Goal: Use online tool/utility: Utilize a website feature to perform a specific function

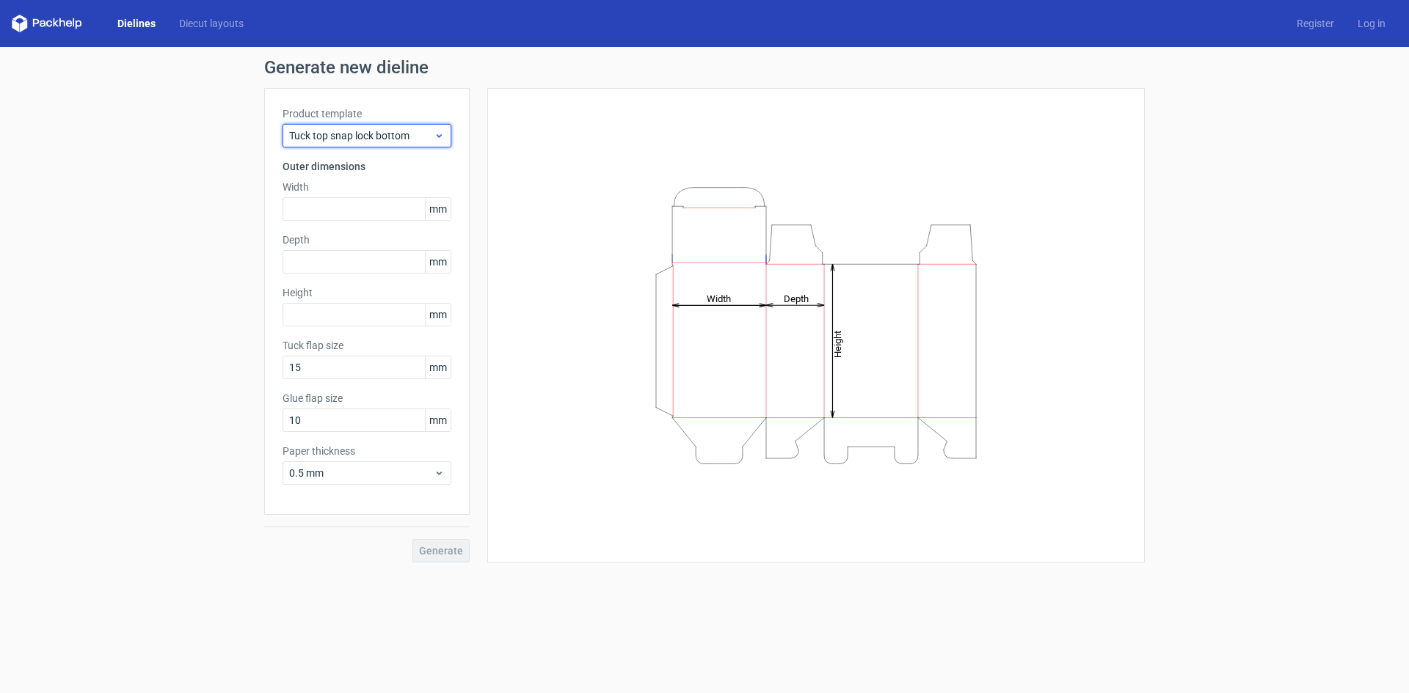
click at [365, 140] on span "Tuck top snap lock bottom" at bounding box center [361, 135] width 145 height 15
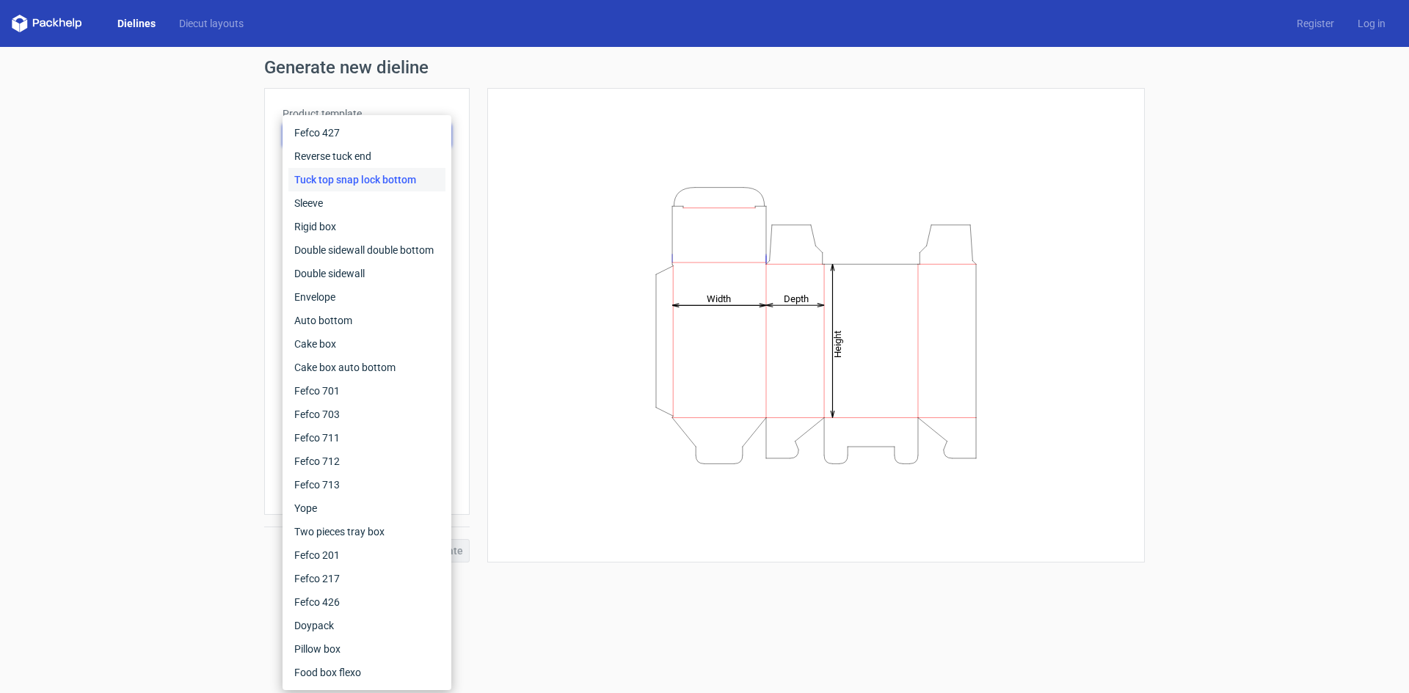
click at [351, 187] on div "Tuck top snap lock bottom" at bounding box center [366, 179] width 157 height 23
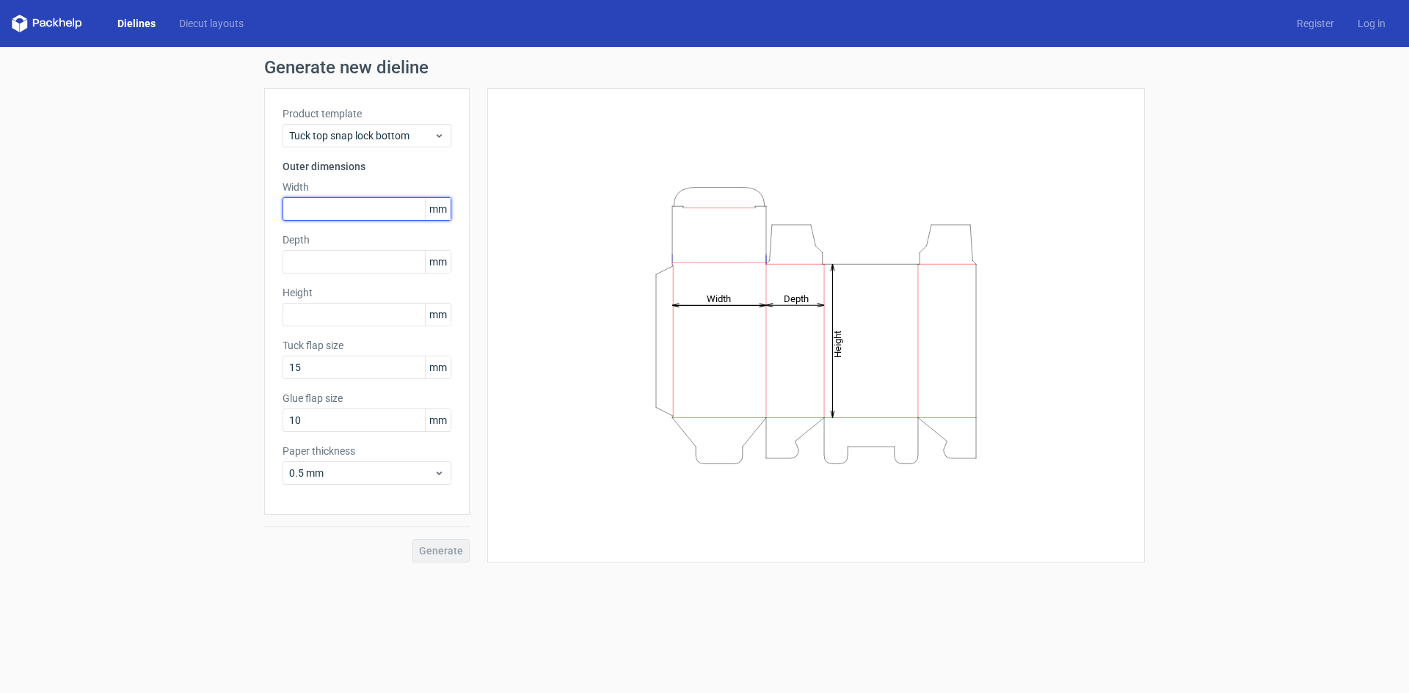
click at [341, 218] on input "text" at bounding box center [366, 208] width 169 height 23
click at [436, 206] on span "mm" at bounding box center [438, 209] width 26 height 22
click at [381, 214] on input "text" at bounding box center [366, 208] width 169 height 23
drag, startPoint x: 277, startPoint y: 205, endPoint x: 237, endPoint y: 205, distance: 40.4
click at [237, 205] on div "Generate new dieline Product template Tuck top snap lock bottom Outer dimension…" at bounding box center [704, 311] width 1409 height 528
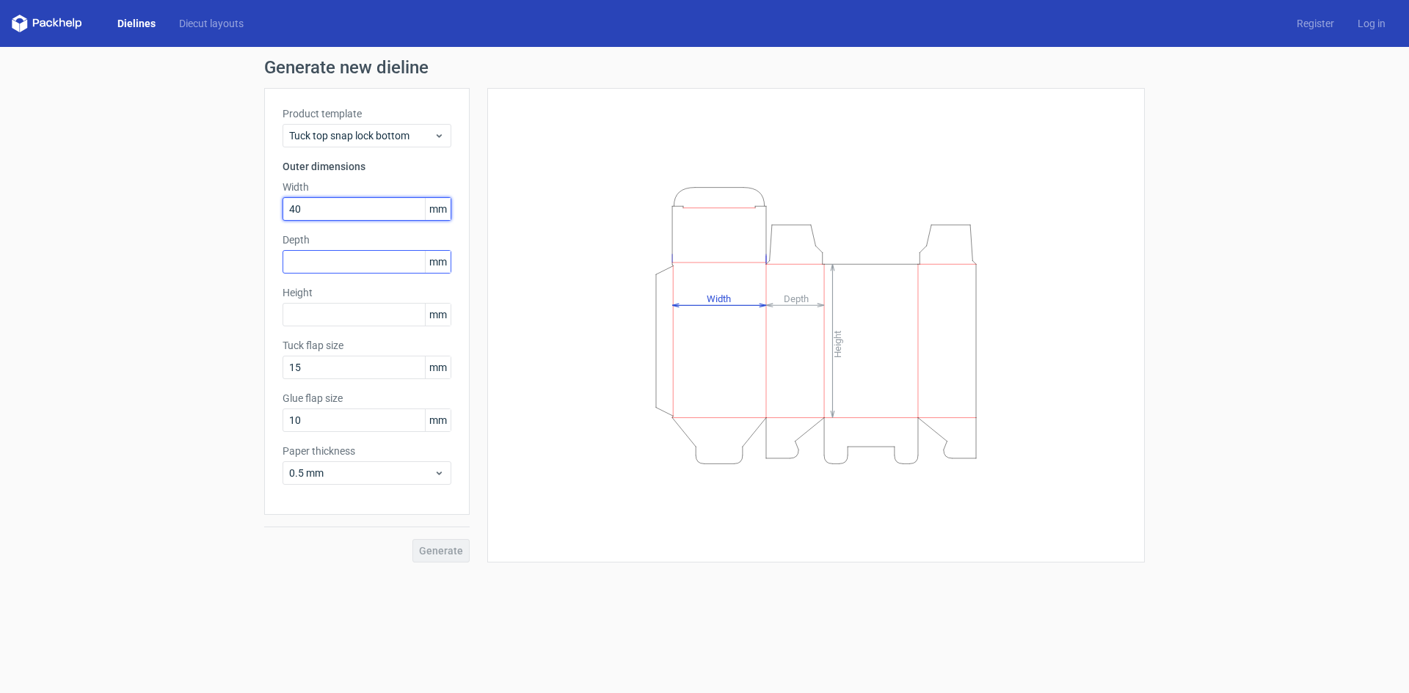
type input "40"
click at [302, 258] on input "text" at bounding box center [366, 261] width 169 height 23
type input "40"
click at [314, 321] on input "text" at bounding box center [366, 314] width 169 height 23
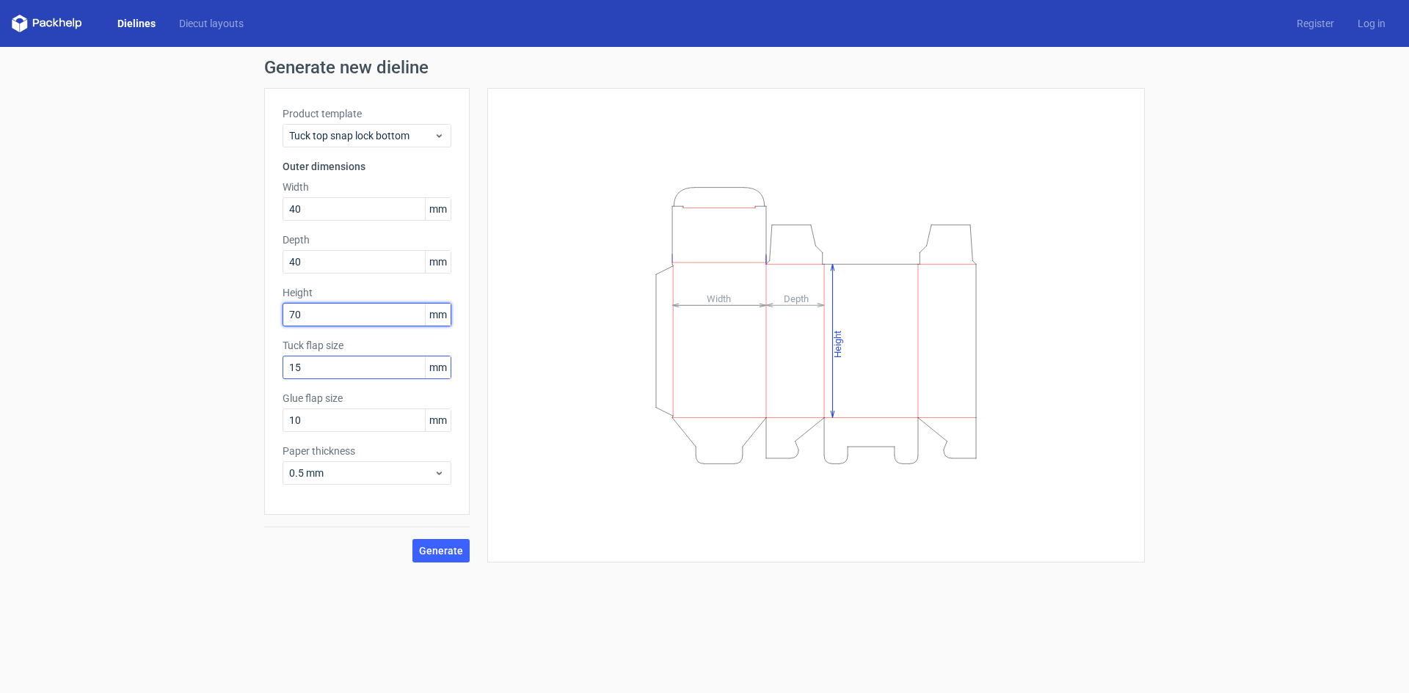
type input "70"
click at [315, 362] on input "15" at bounding box center [366, 367] width 169 height 23
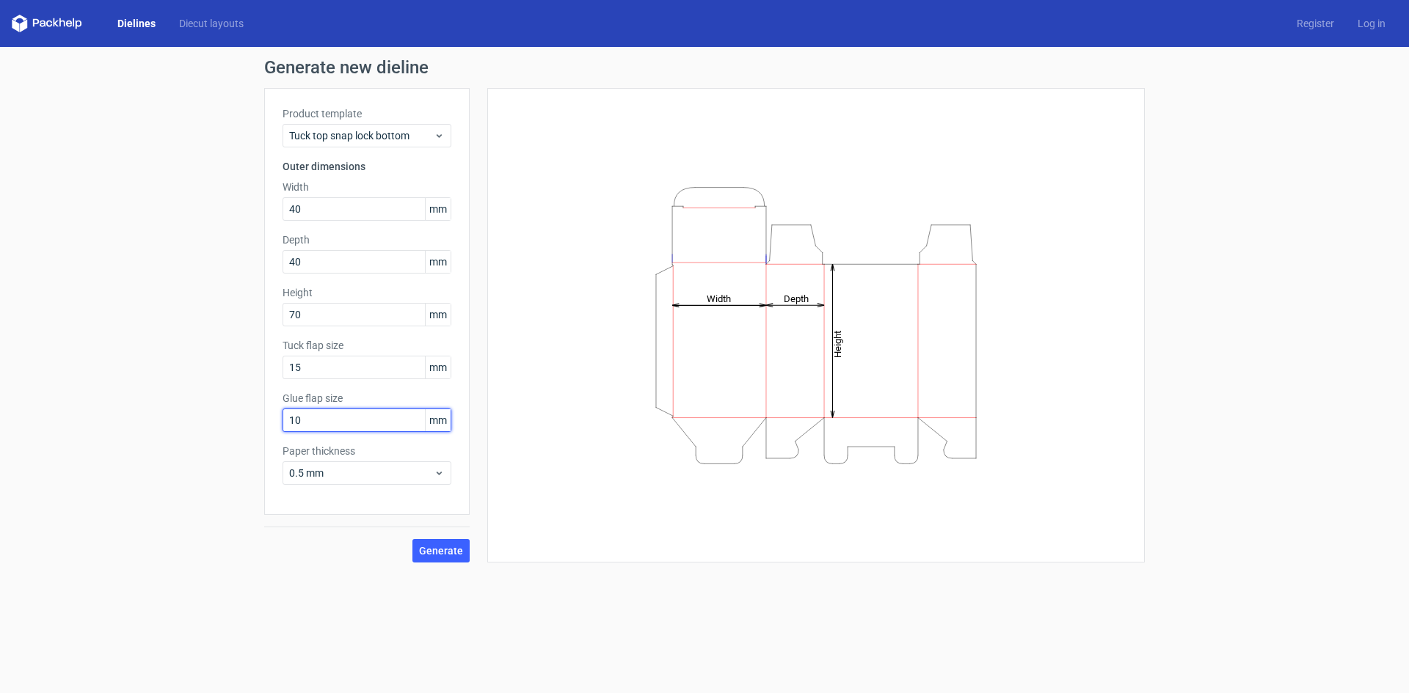
click at [332, 416] on input "10" at bounding box center [366, 420] width 169 height 23
click at [339, 474] on span "0.5 mm" at bounding box center [361, 473] width 145 height 15
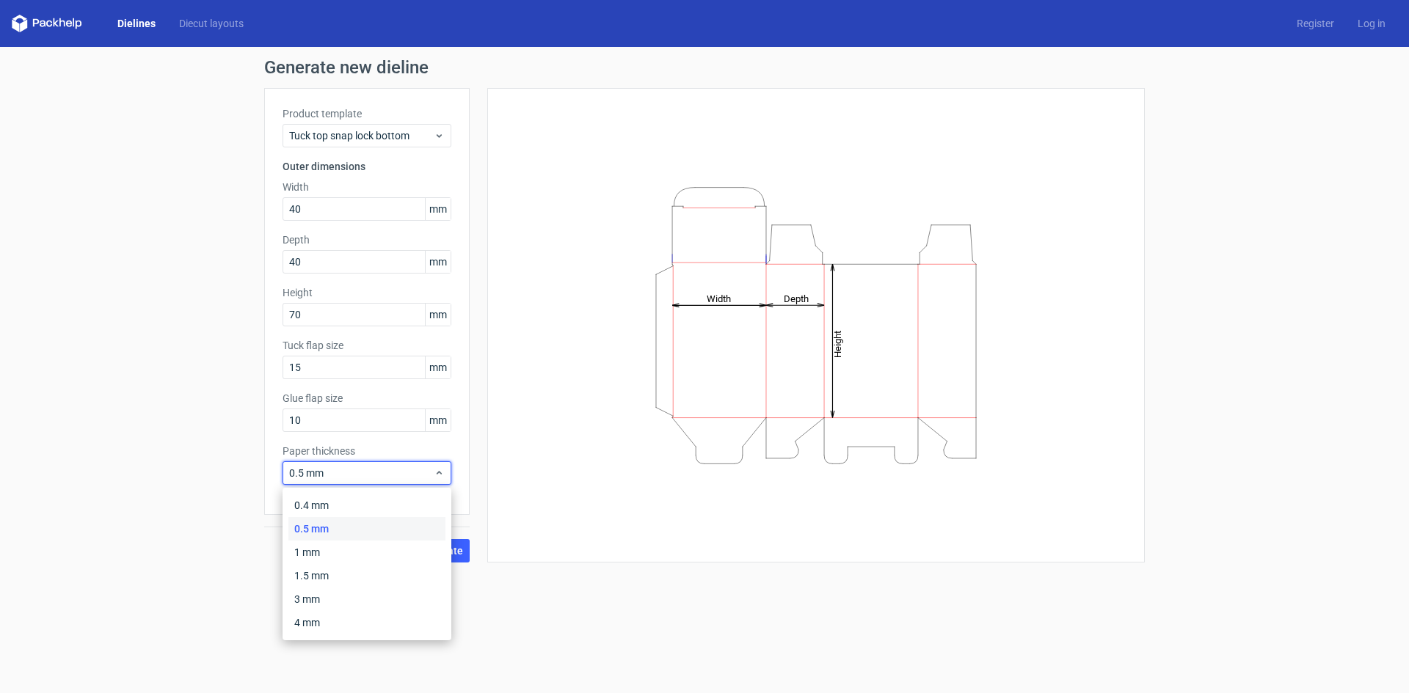
click at [186, 522] on div "Generate new dieline Product template Tuck top snap lock bottom Outer dimension…" at bounding box center [704, 311] width 1409 height 528
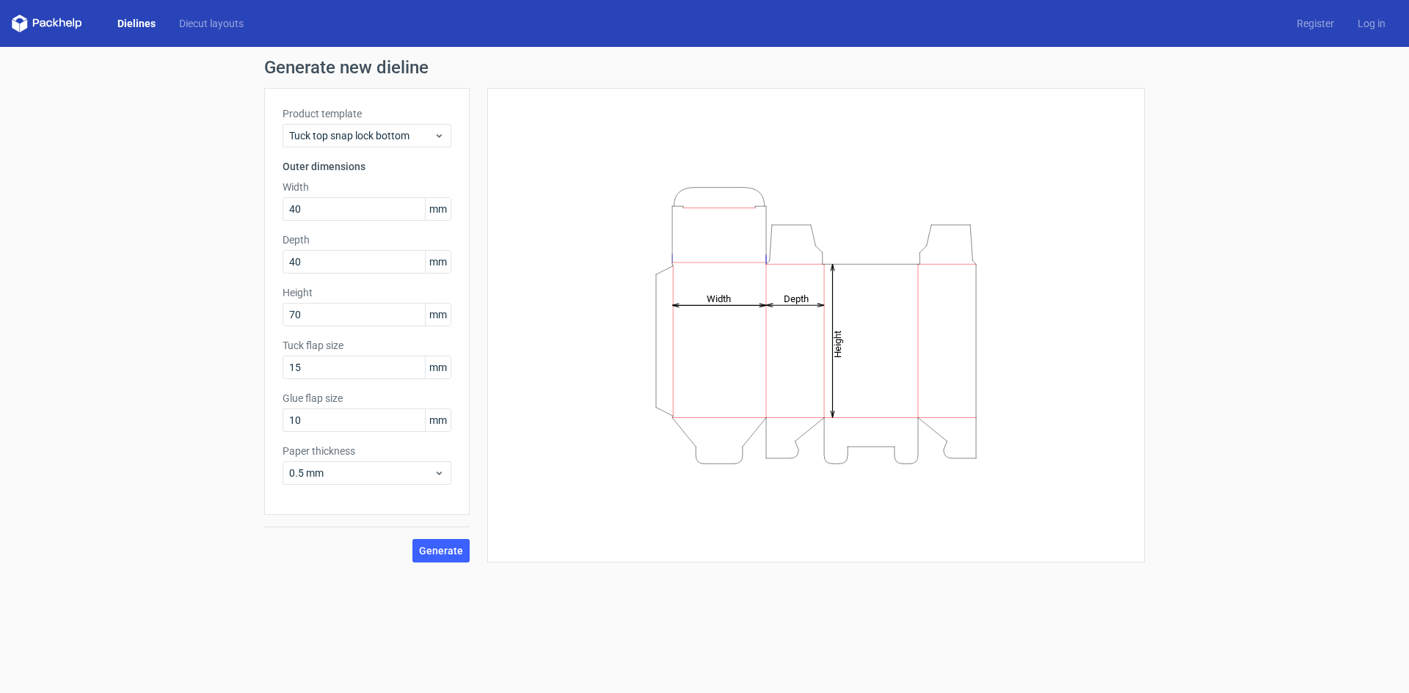
click at [712, 301] on tspan "Width" at bounding box center [719, 298] width 24 height 11
drag, startPoint x: 712, startPoint y: 301, endPoint x: 755, endPoint y: 307, distance: 43.8
click at [754, 307] on icon "Height Depth Width" at bounding box center [816, 326] width 440 height 294
click at [806, 316] on icon "Height Depth Width" at bounding box center [816, 326] width 440 height 294
click at [894, 340] on icon "Height Depth Width" at bounding box center [816, 326] width 440 height 294
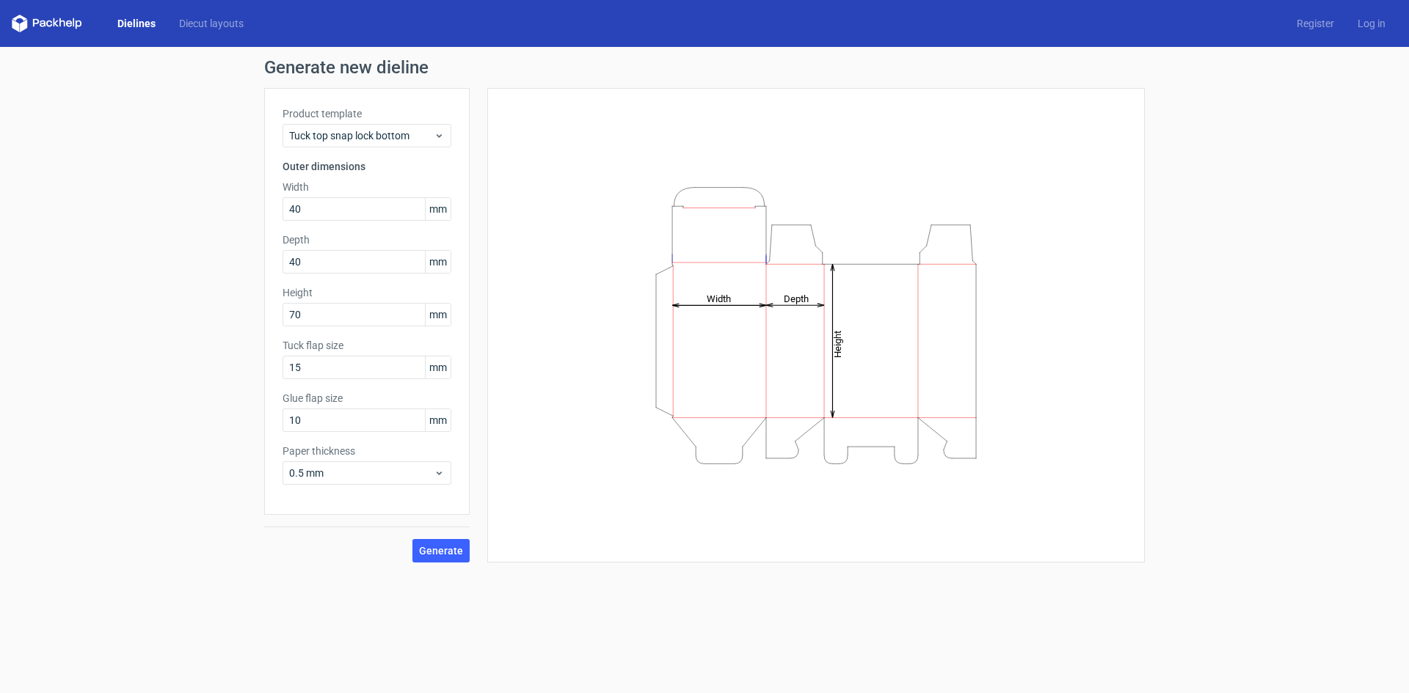
click at [939, 342] on icon "Height Depth Width" at bounding box center [816, 326] width 440 height 294
click at [333, 219] on input "40" at bounding box center [366, 208] width 169 height 23
click at [335, 214] on input "40" at bounding box center [366, 208] width 169 height 23
click at [373, 145] on div "Tuck top snap lock bottom" at bounding box center [366, 135] width 169 height 23
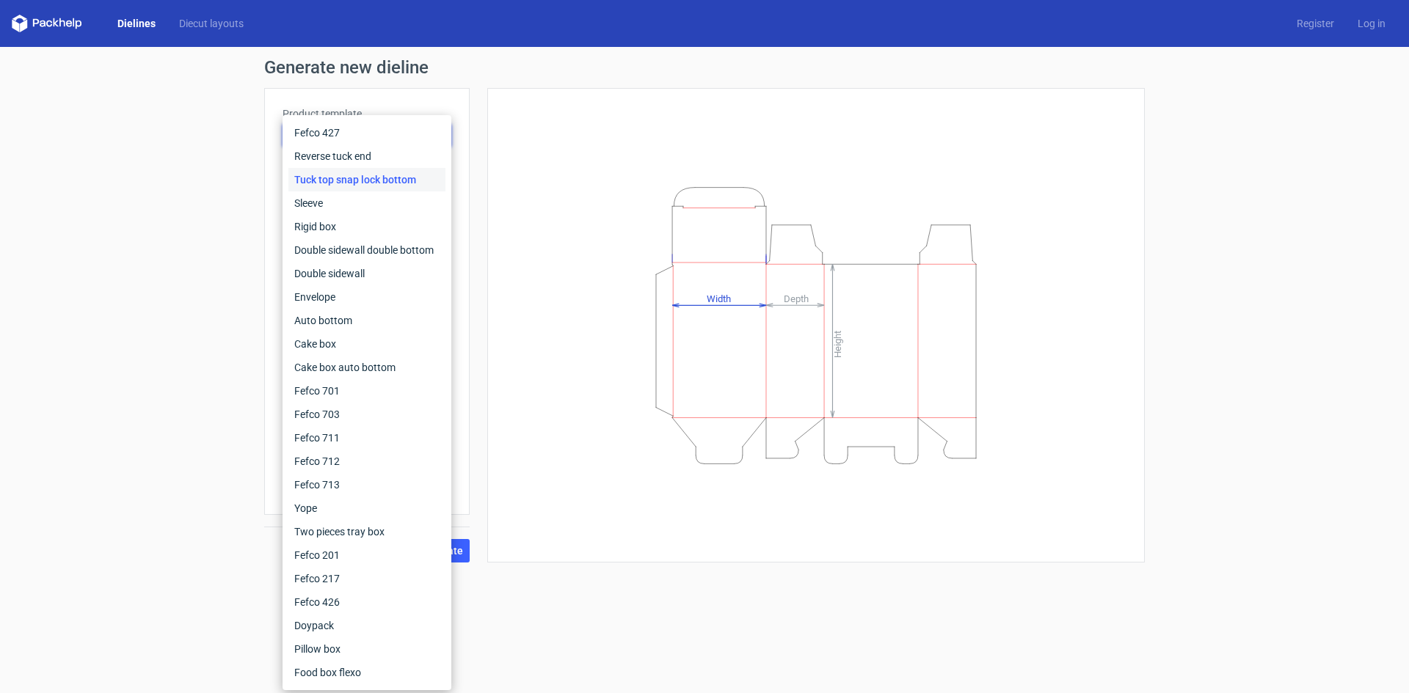
click at [399, 178] on div "Tuck top snap lock bottom" at bounding box center [366, 179] width 157 height 23
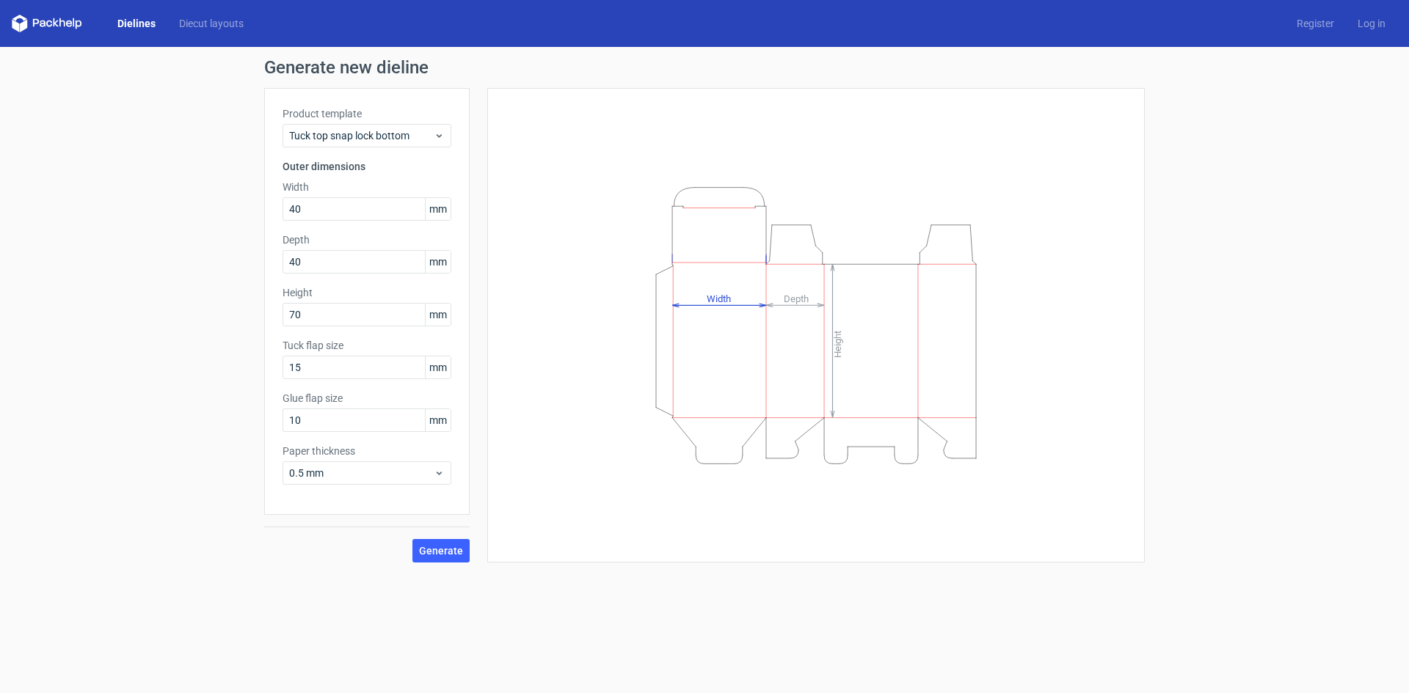
click at [720, 327] on icon "Height Depth Width" at bounding box center [816, 326] width 440 height 294
click at [715, 305] on line at bounding box center [719, 305] width 94 height 0
click at [788, 299] on tspan "Depth" at bounding box center [796, 298] width 25 height 11
click at [829, 308] on icon "Height Depth Width" at bounding box center [816, 326] width 440 height 294
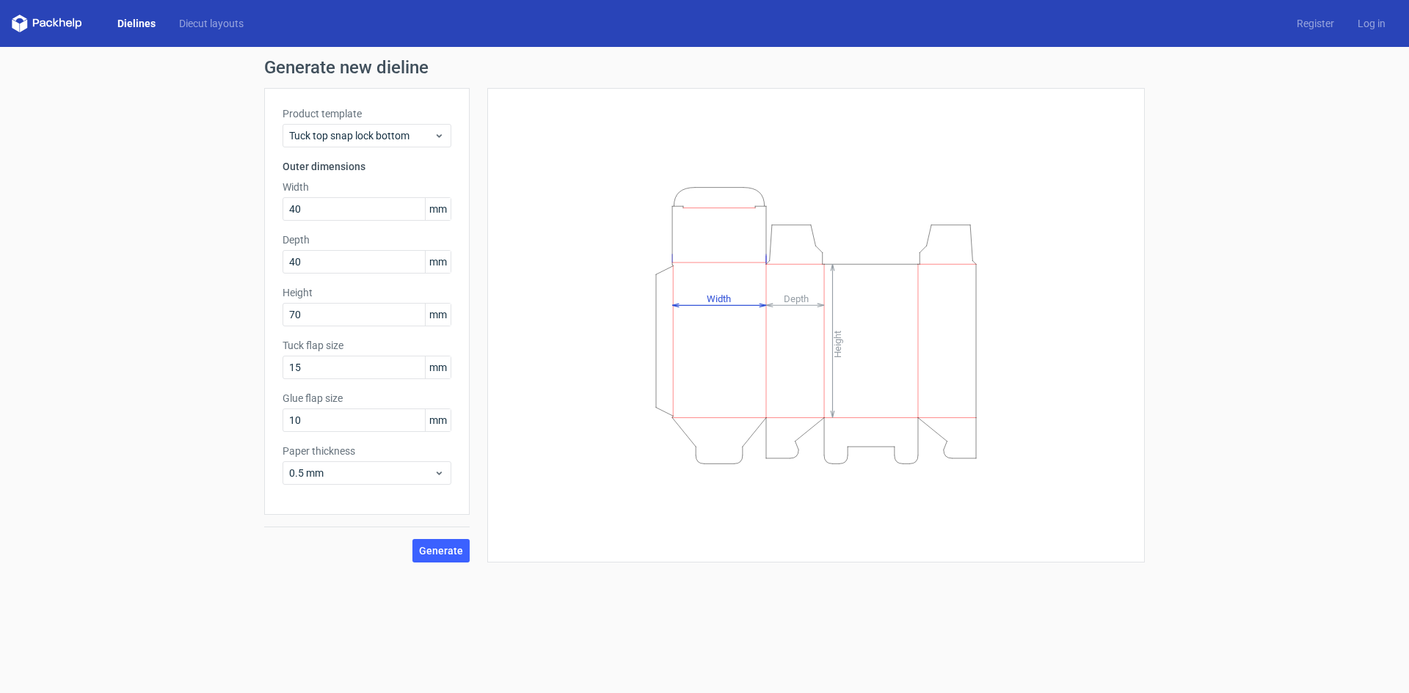
click at [802, 301] on tspan "Depth" at bounding box center [796, 298] width 25 height 11
click at [331, 263] on input "40" at bounding box center [366, 261] width 169 height 23
click at [428, 263] on span "mm" at bounding box center [438, 262] width 26 height 22
click at [345, 326] on input "70" at bounding box center [366, 314] width 169 height 23
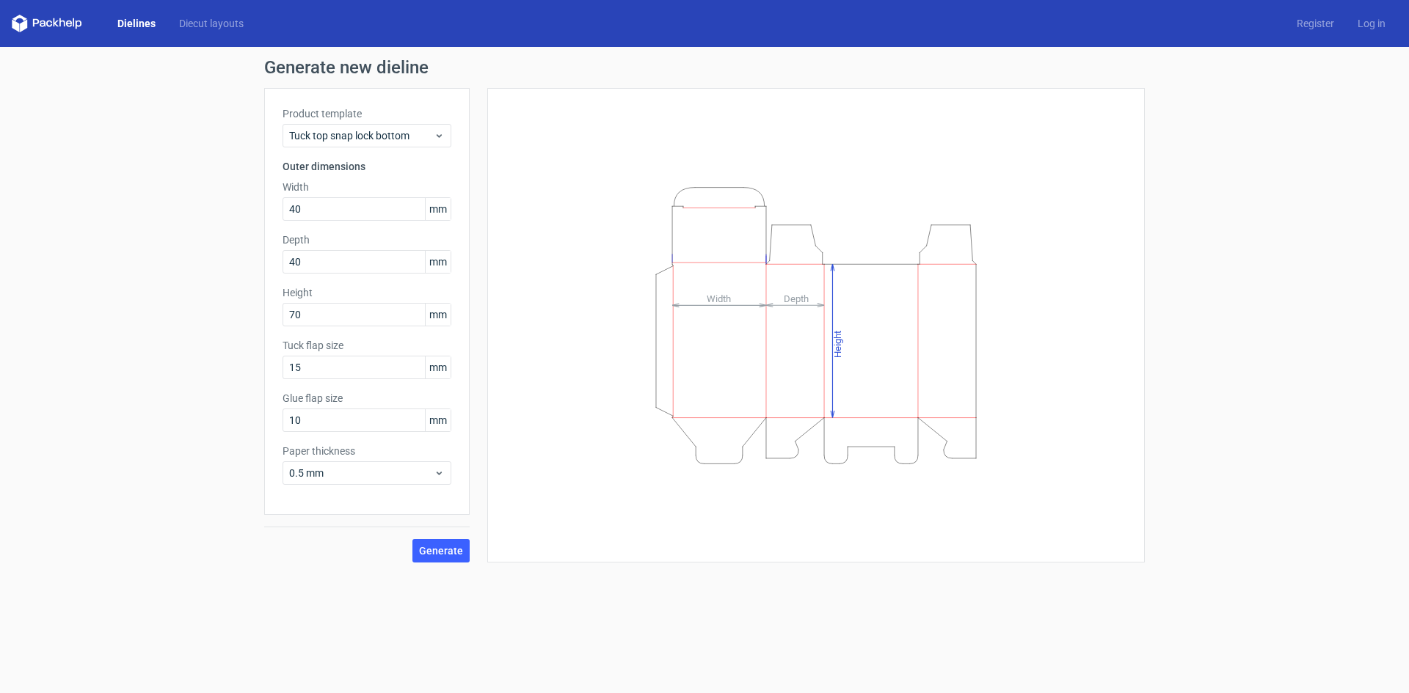
click at [449, 543] on button "Generate" at bounding box center [440, 550] width 57 height 23
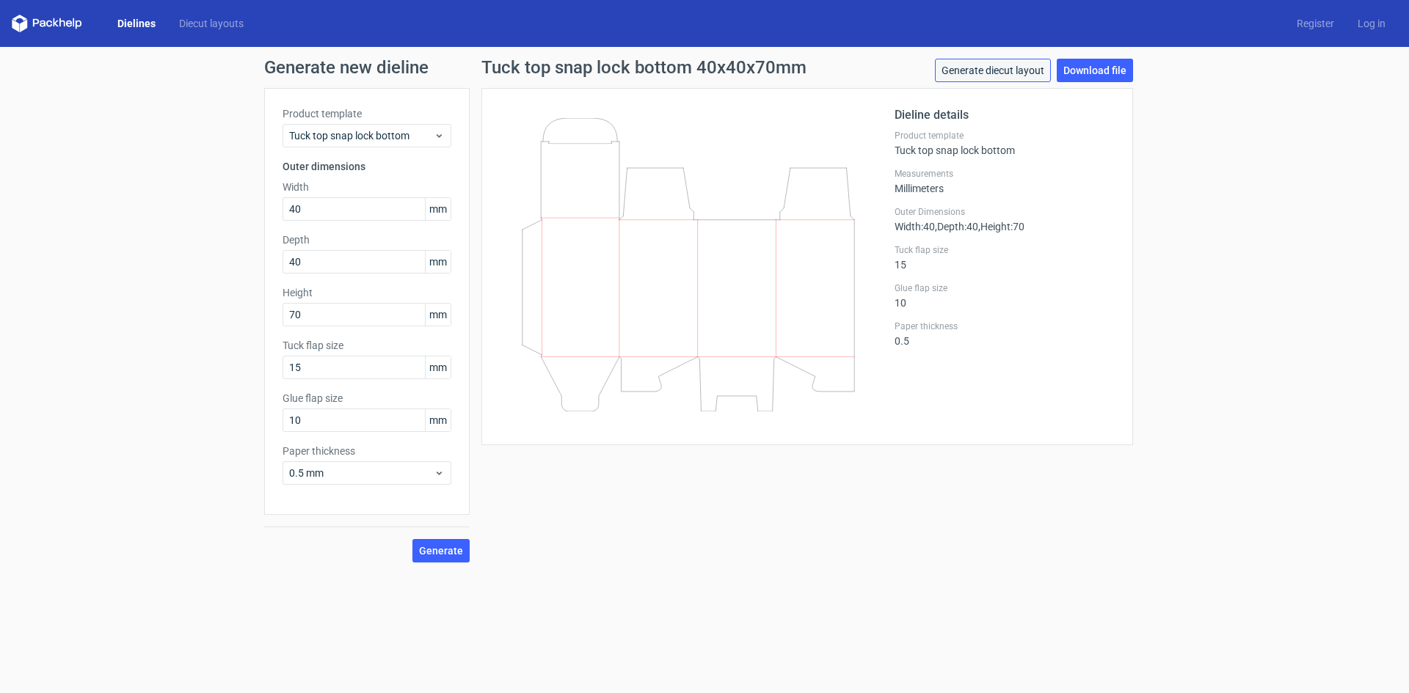
click at [967, 63] on link "Generate diecut layout" at bounding box center [993, 70] width 116 height 23
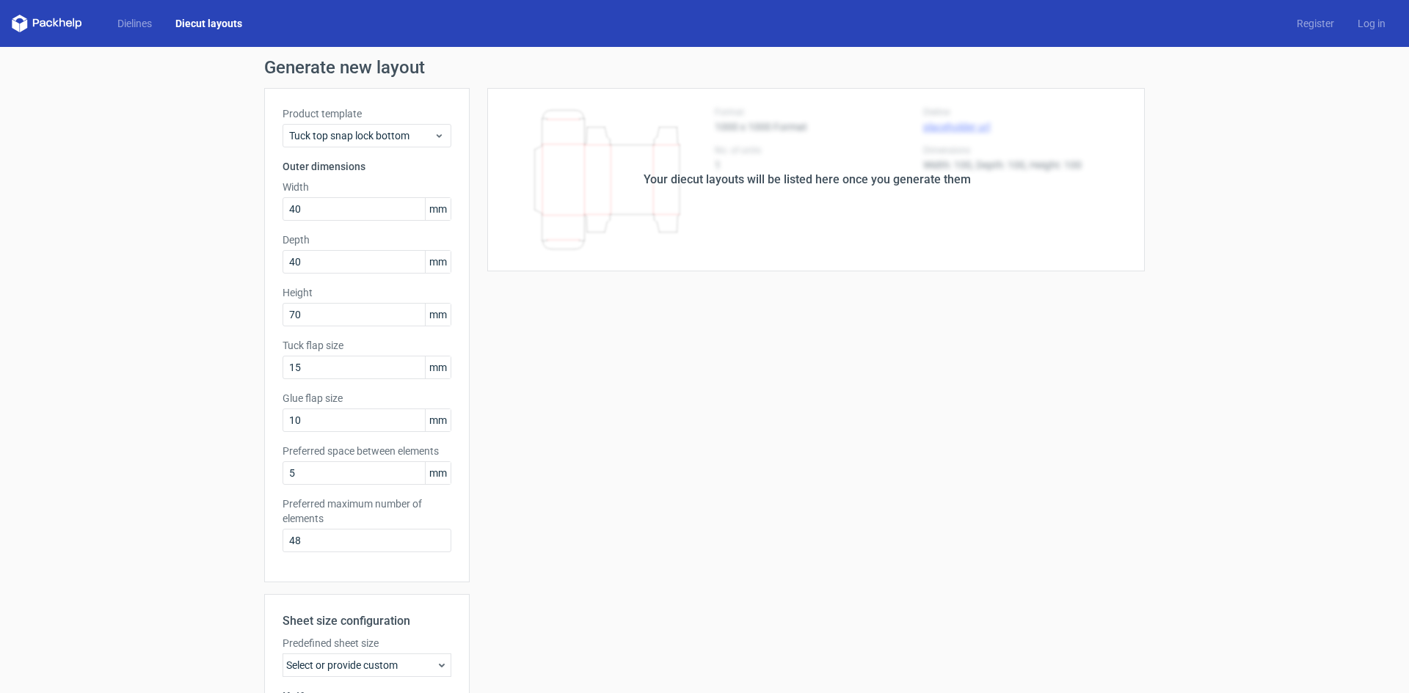
click at [677, 185] on div "Your diecut layouts will be listed here once you generate them" at bounding box center [807, 180] width 327 height 18
click at [338, 139] on span "Tuck top snap lock bottom" at bounding box center [361, 135] width 145 height 15
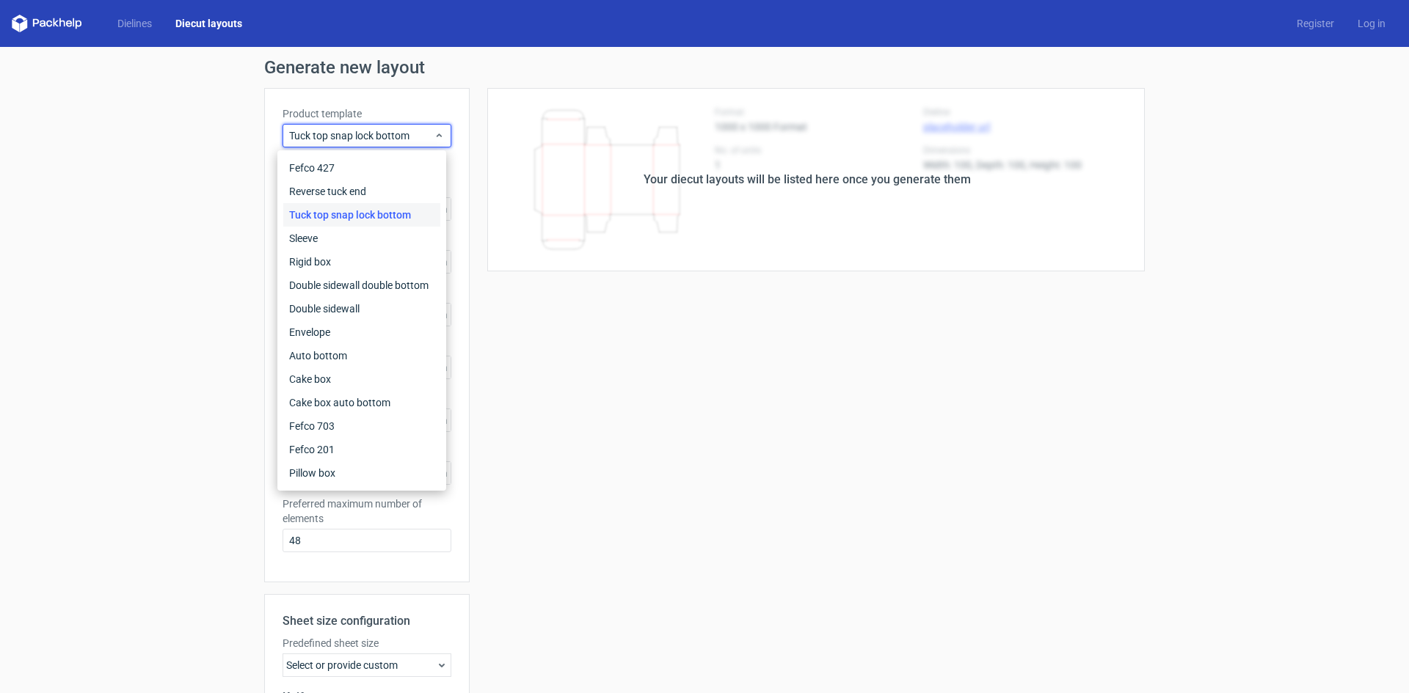
click at [351, 215] on div "Tuck top snap lock bottom" at bounding box center [361, 214] width 157 height 23
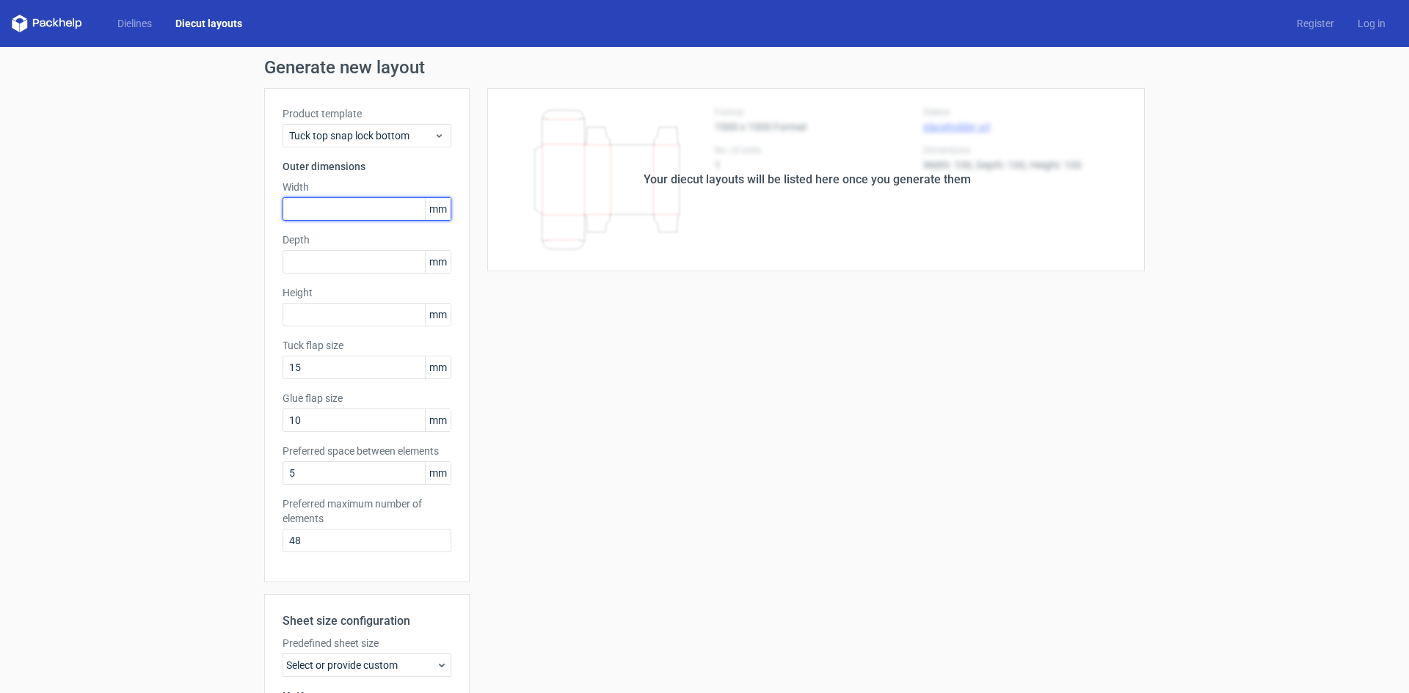
click at [351, 215] on input "text" at bounding box center [366, 208] width 169 height 23
type input "70"
click at [347, 248] on div "Depth mm" at bounding box center [366, 253] width 169 height 41
click at [330, 280] on div "Product template Tuck top snap lock bottom Outer dimensions Width 70 mm Depth m…" at bounding box center [366, 335] width 205 height 495
click at [327, 271] on input "text" at bounding box center [366, 261] width 169 height 23
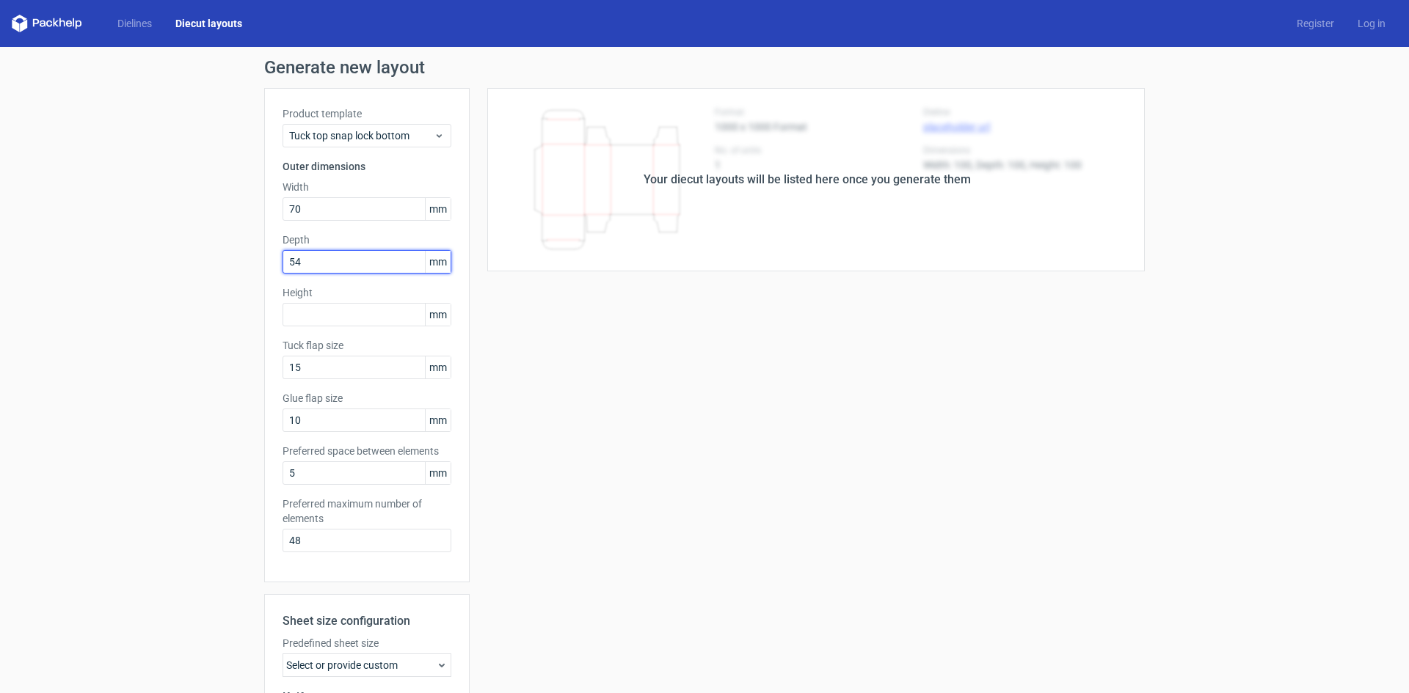
type input "5"
type input "40"
click at [347, 319] on input "text" at bounding box center [366, 314] width 169 height 23
type input "40"
click at [345, 372] on input "15" at bounding box center [366, 367] width 169 height 23
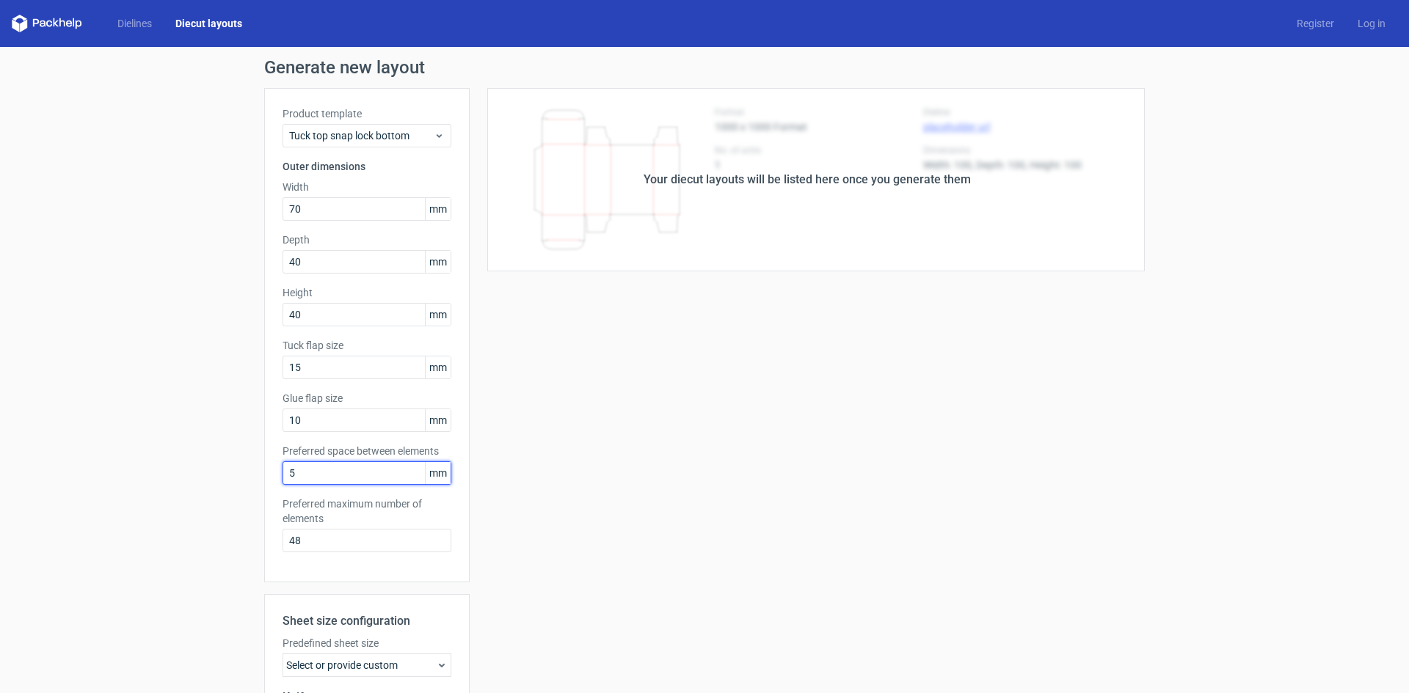
click at [352, 472] on input "5" at bounding box center [366, 473] width 169 height 23
drag, startPoint x: 351, startPoint y: 473, endPoint x: 253, endPoint y: 473, distance: 98.3
click at [253, 473] on div "Generate new layout Product template Tuck top snap lock bottom Outer dimensions…" at bounding box center [704, 471] width 1409 height 849
click at [324, 478] on input "5" at bounding box center [366, 473] width 169 height 23
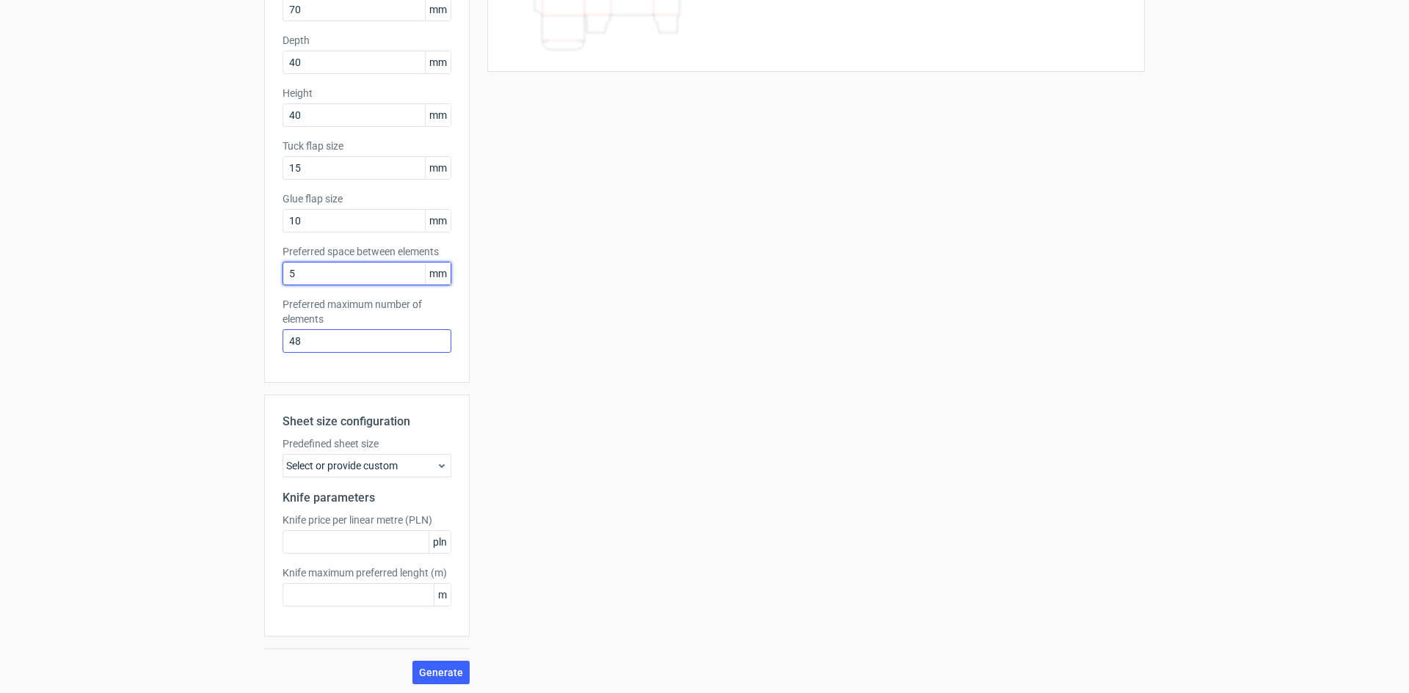
scroll to position [203, 0]
click at [340, 467] on div "Select or provide custom" at bounding box center [366, 462] width 169 height 23
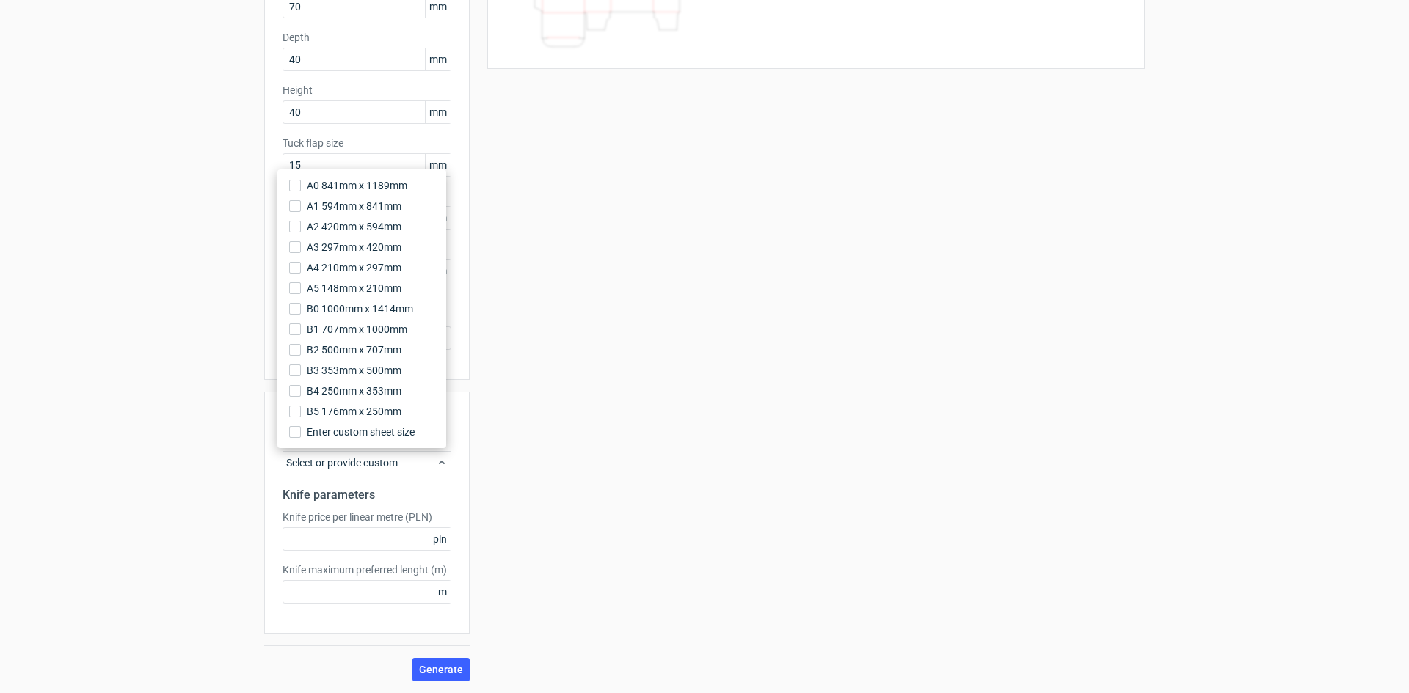
click at [340, 467] on div "Select or provide custom" at bounding box center [366, 462] width 169 height 23
click at [357, 508] on div "Sheet size configuration Predefined sheet size Select or provide custom Knife p…" at bounding box center [366, 513] width 205 height 242
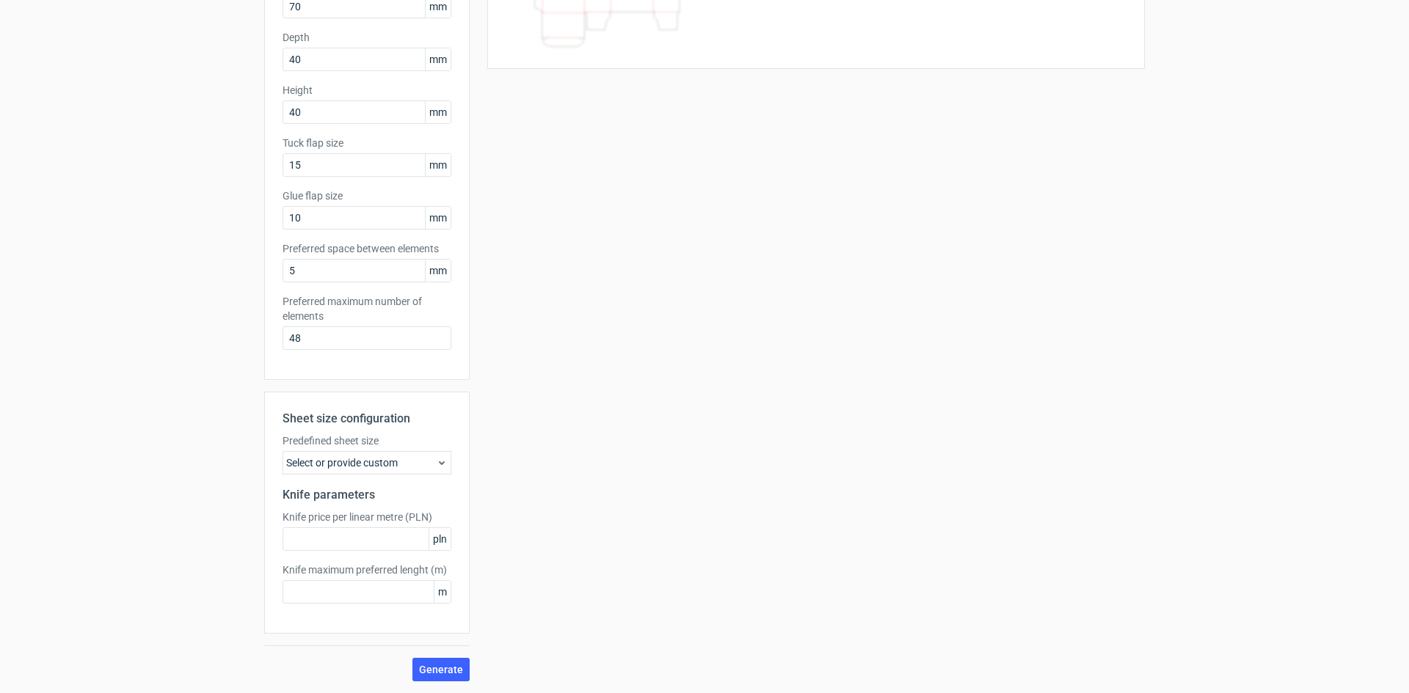
click at [434, 682] on div "Generate new layout Product template Tuck top snap lock bottom Outer dimensions…" at bounding box center [704, 268] width 1409 height 849
click at [436, 668] on span "Generate" at bounding box center [441, 670] width 44 height 10
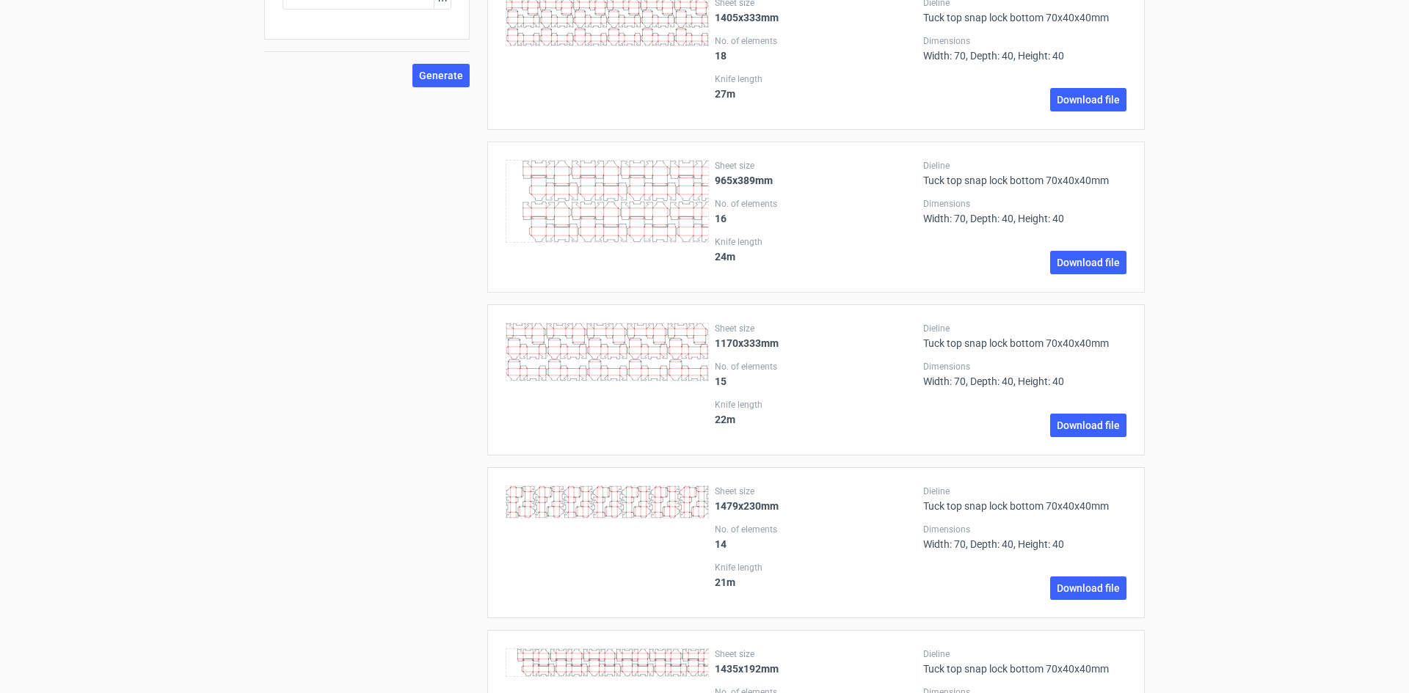
scroll to position [666, 0]
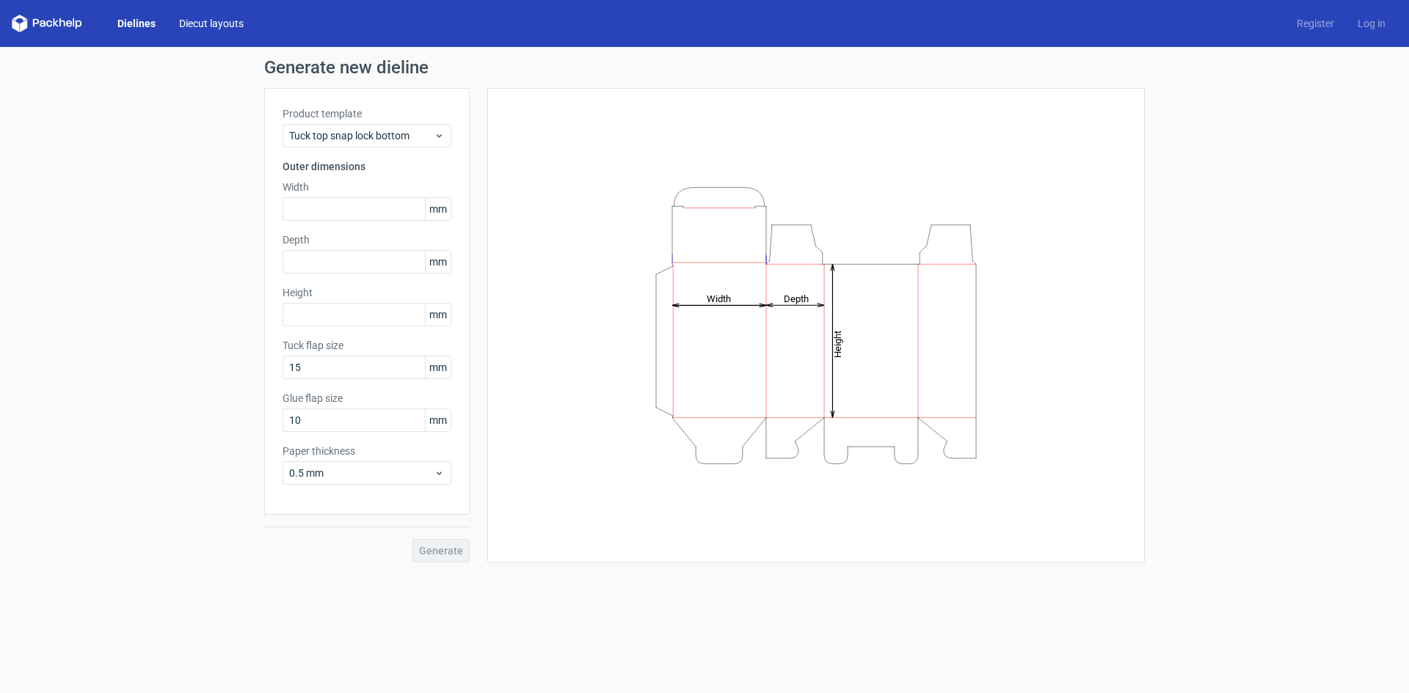
click at [210, 24] on link "Diecut layouts" at bounding box center [211, 23] width 88 height 15
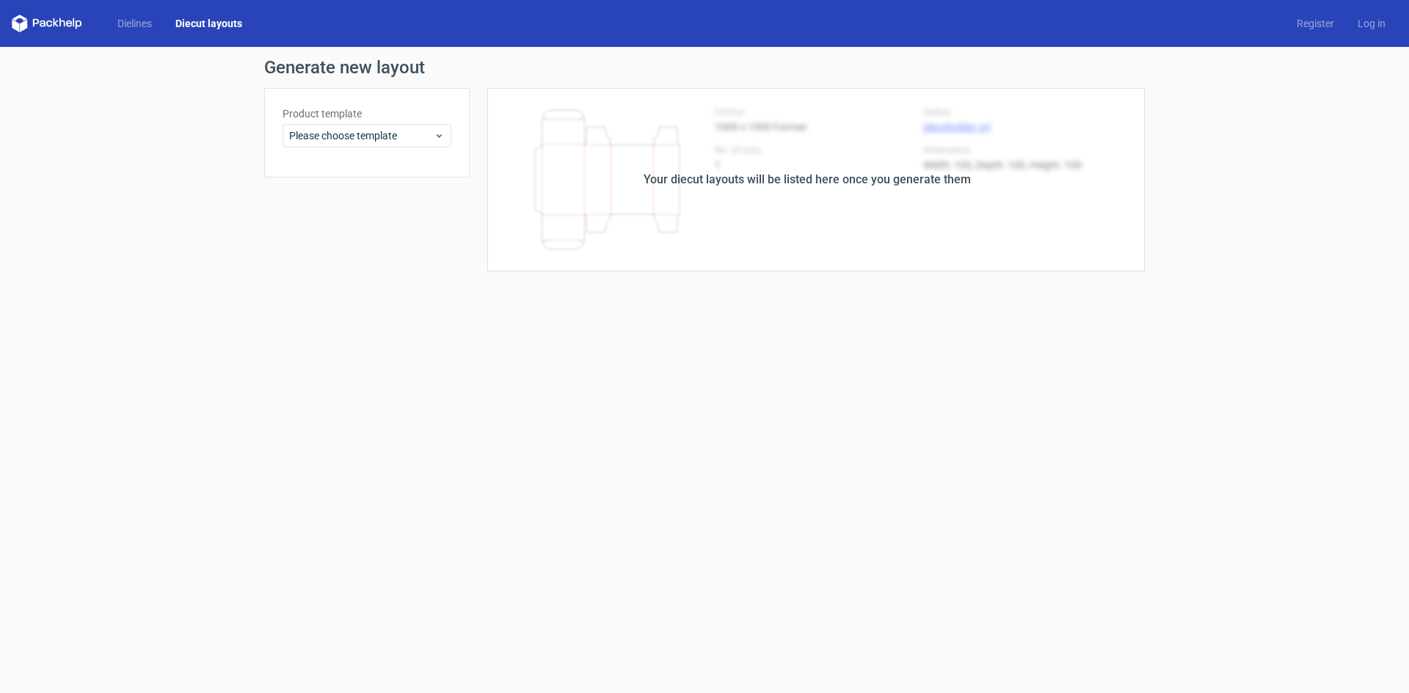
click at [339, 148] on div "Product template Please choose template" at bounding box center [366, 133] width 205 height 90
click at [339, 141] on span "Please choose template" at bounding box center [361, 135] width 145 height 15
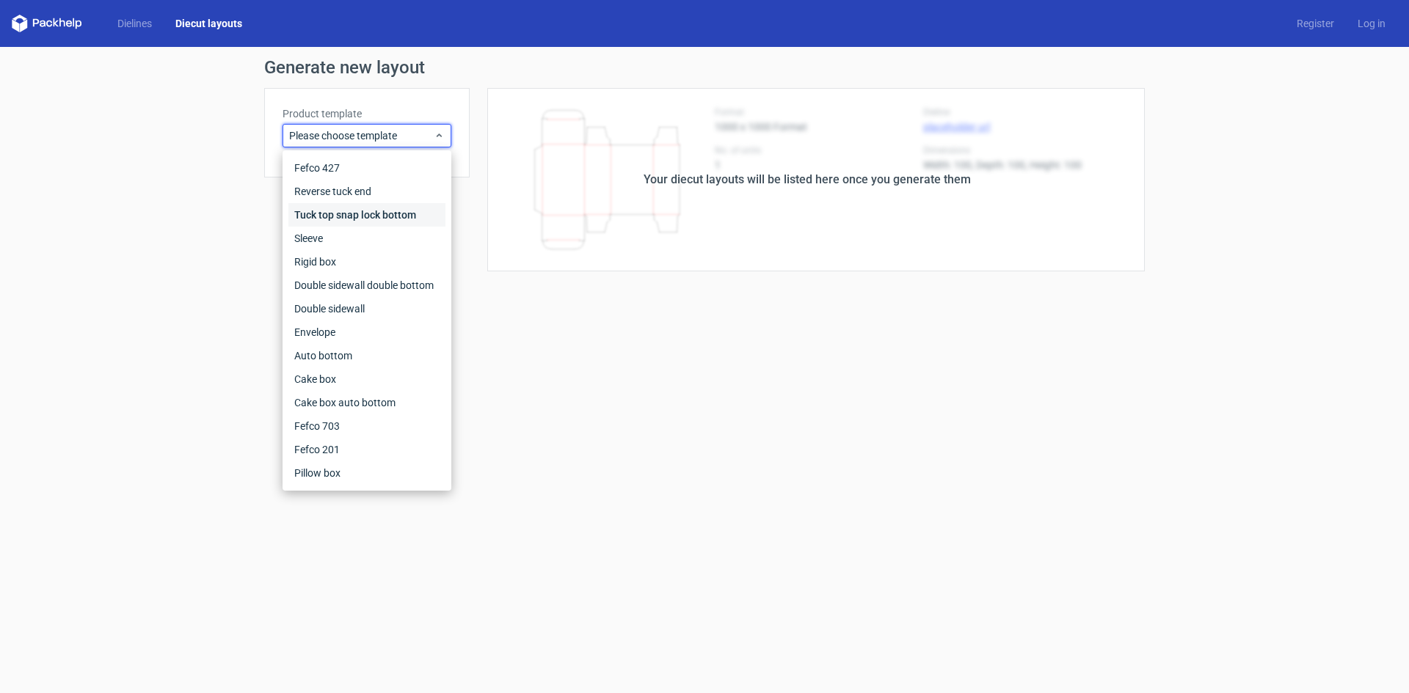
click at [388, 219] on div "Tuck top snap lock bottom" at bounding box center [366, 214] width 157 height 23
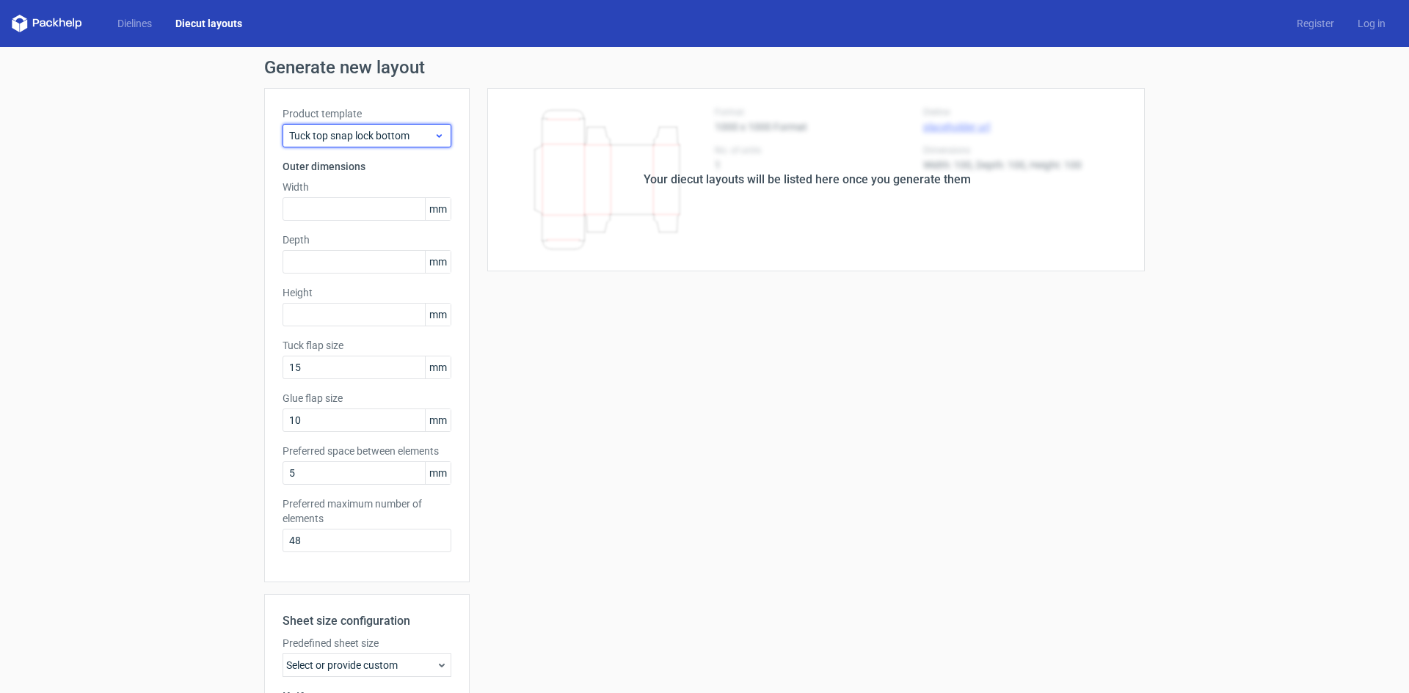
click at [374, 140] on span "Tuck top snap lock bottom" at bounding box center [361, 135] width 145 height 15
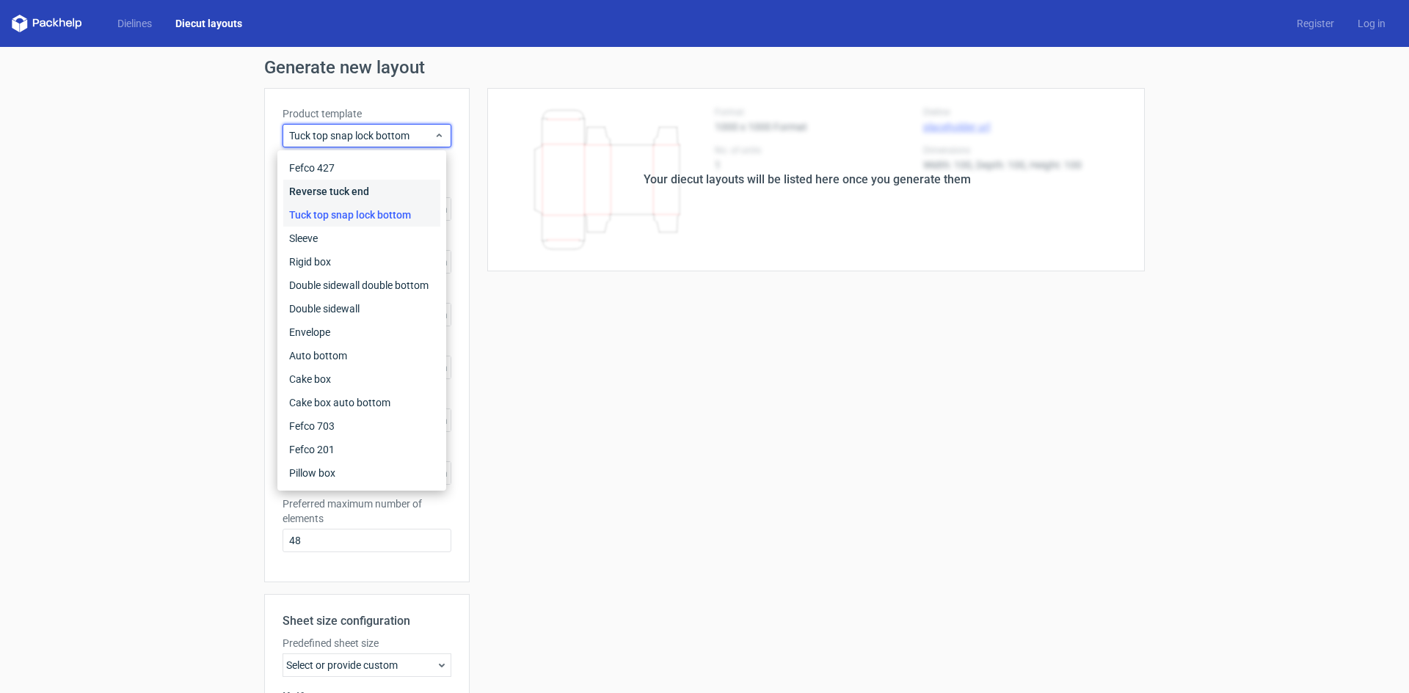
click at [366, 197] on div "Reverse tuck end" at bounding box center [361, 191] width 157 height 23
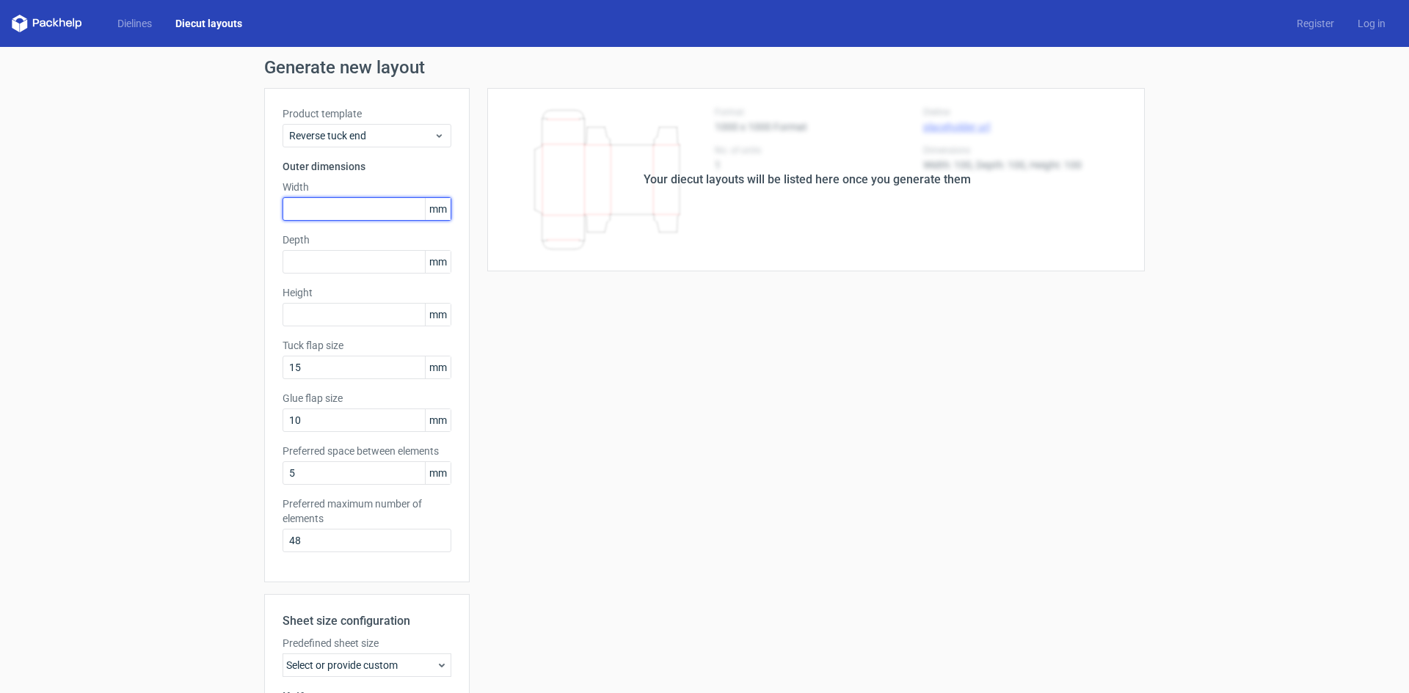
click at [366, 197] on input "text" at bounding box center [366, 208] width 169 height 23
click at [340, 122] on div "Product template Reverse tuck end" at bounding box center [366, 126] width 169 height 41
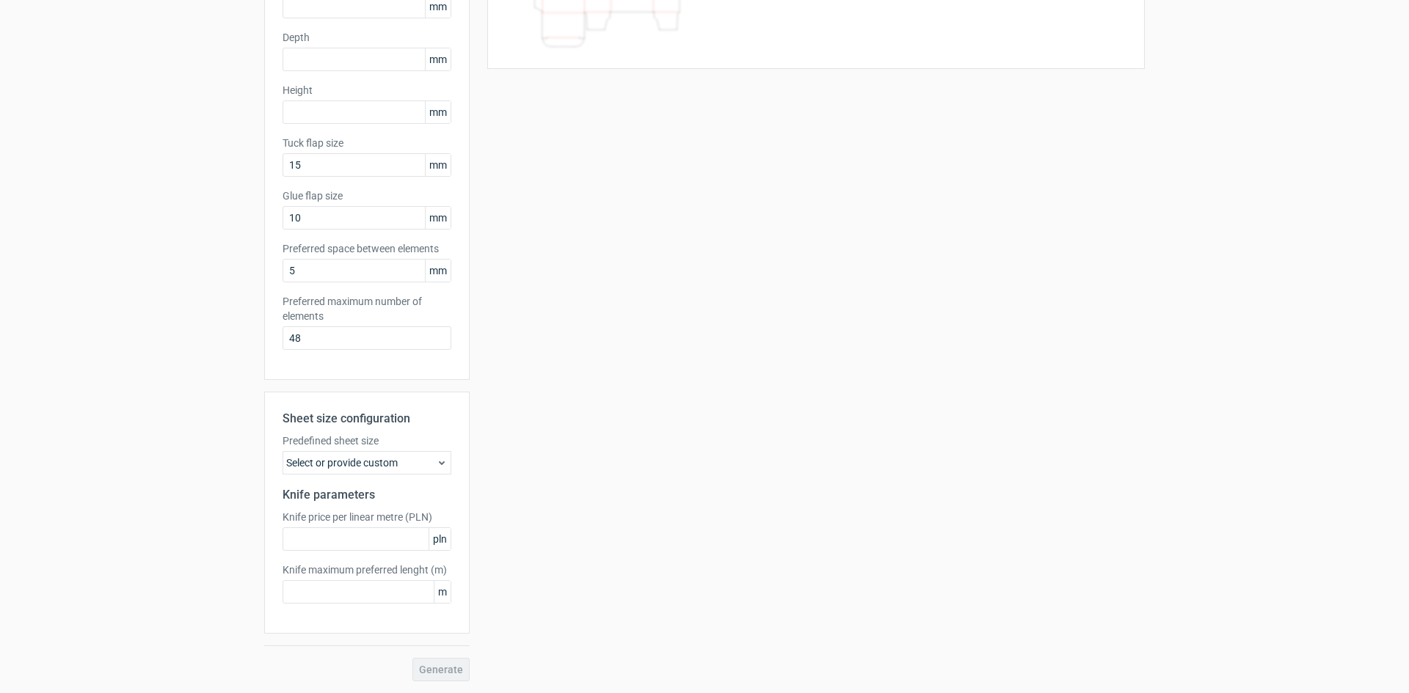
click at [390, 469] on div "Select or provide custom" at bounding box center [366, 462] width 169 height 23
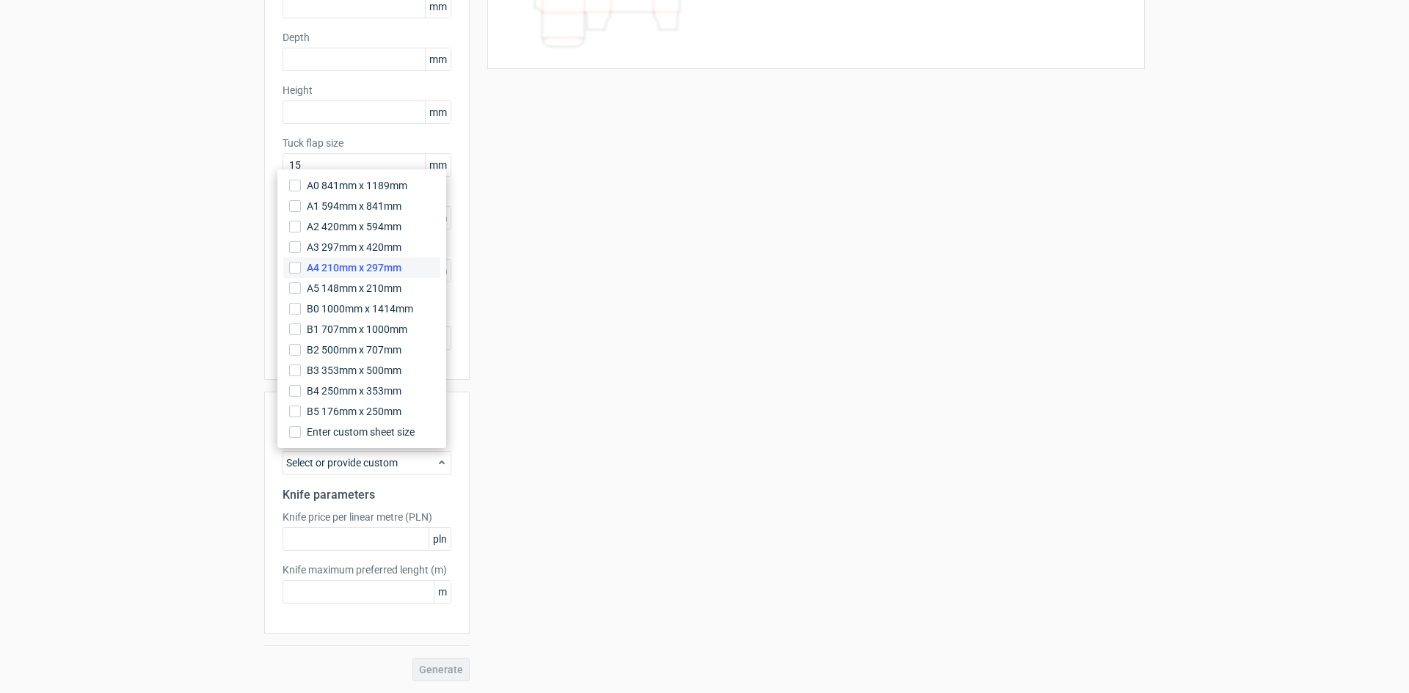
click at [384, 269] on span "A4 210mm x 297mm" at bounding box center [354, 267] width 95 height 15
click at [301, 269] on input "A4 210mm x 297mm" at bounding box center [295, 268] width 12 height 12
click at [406, 489] on h2 "Knife parameters" at bounding box center [366, 495] width 169 height 18
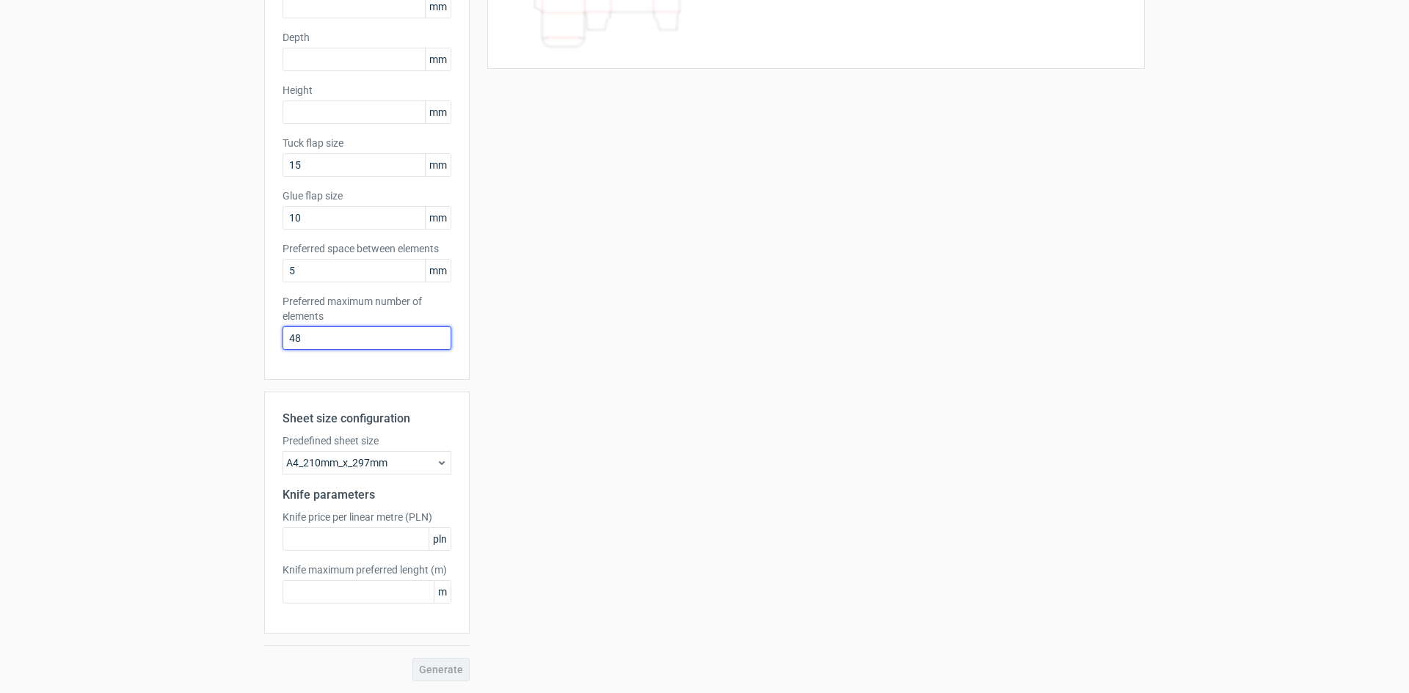
click at [359, 338] on input "48" at bounding box center [366, 338] width 169 height 23
drag, startPoint x: 359, startPoint y: 338, endPoint x: 305, endPoint y: 339, distance: 53.6
click at [305, 339] on input "48" at bounding box center [366, 338] width 169 height 23
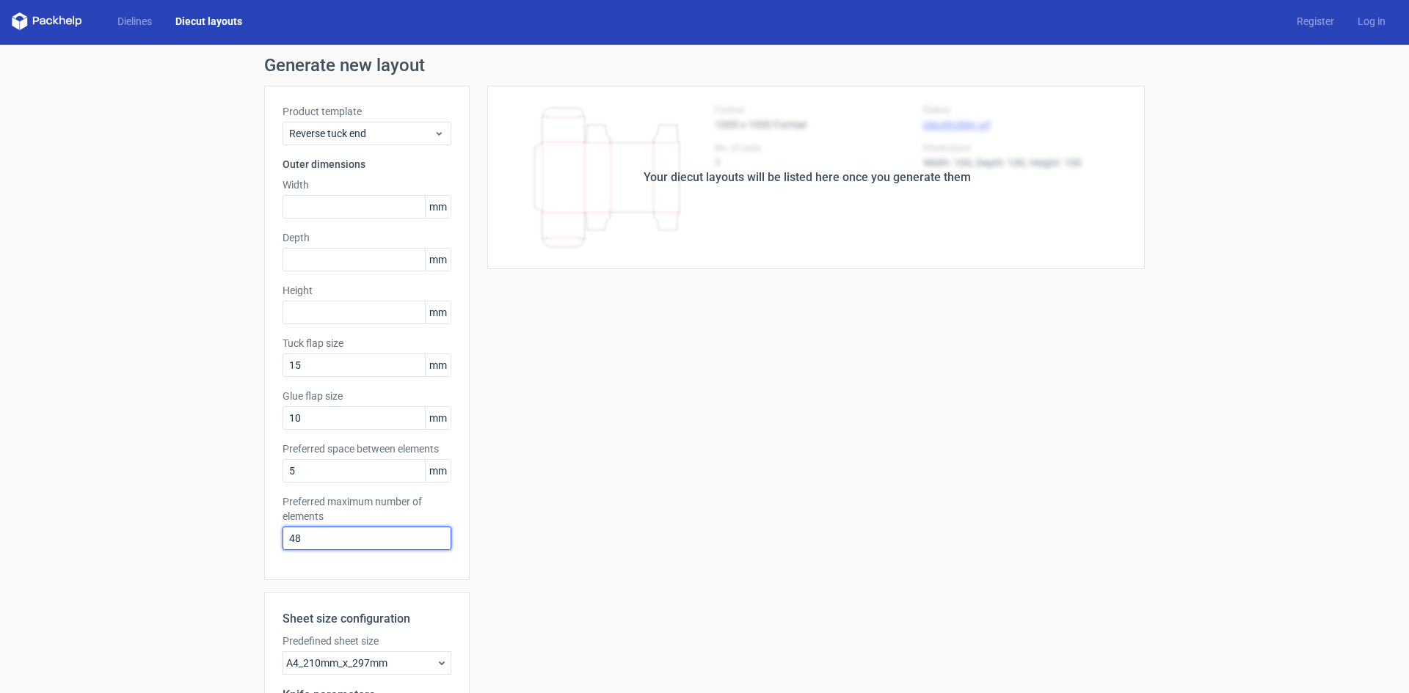
scroll to position [0, 0]
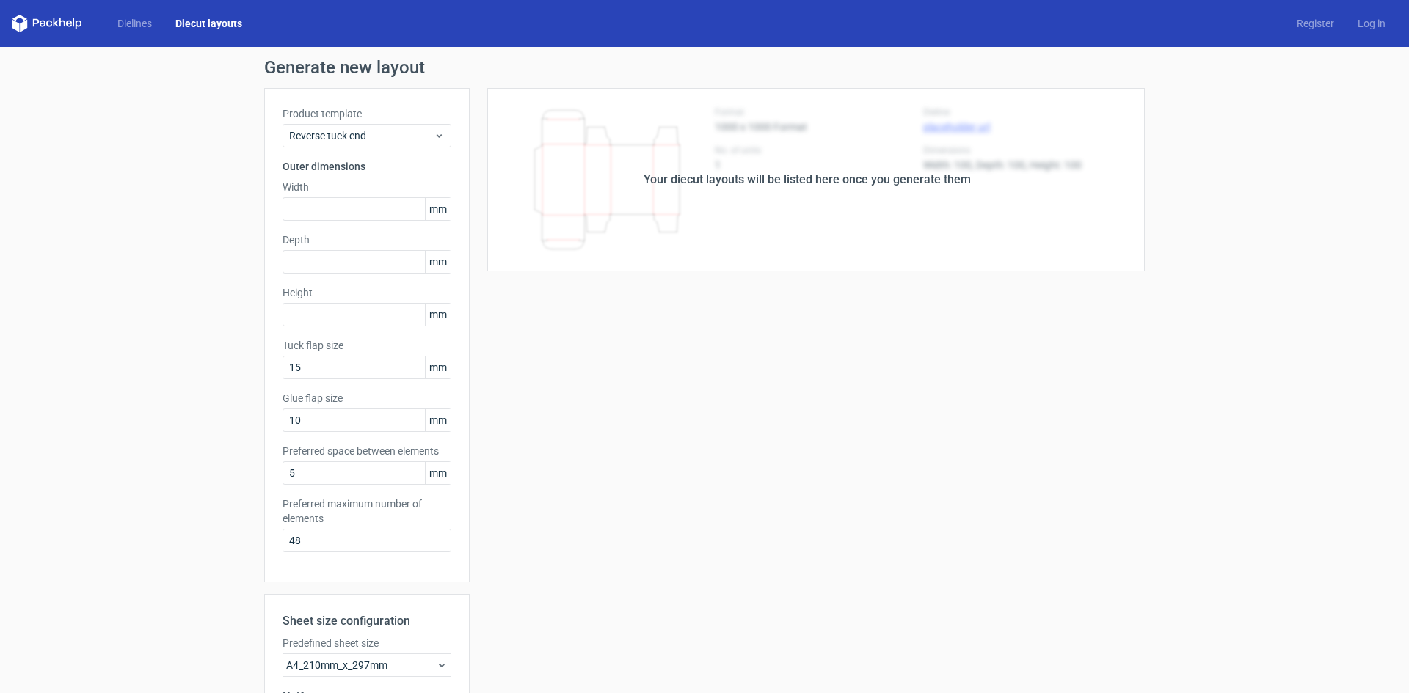
click at [357, 197] on div "Width mm" at bounding box center [366, 200] width 169 height 41
click at [354, 203] on input "text" at bounding box center [366, 208] width 169 height 23
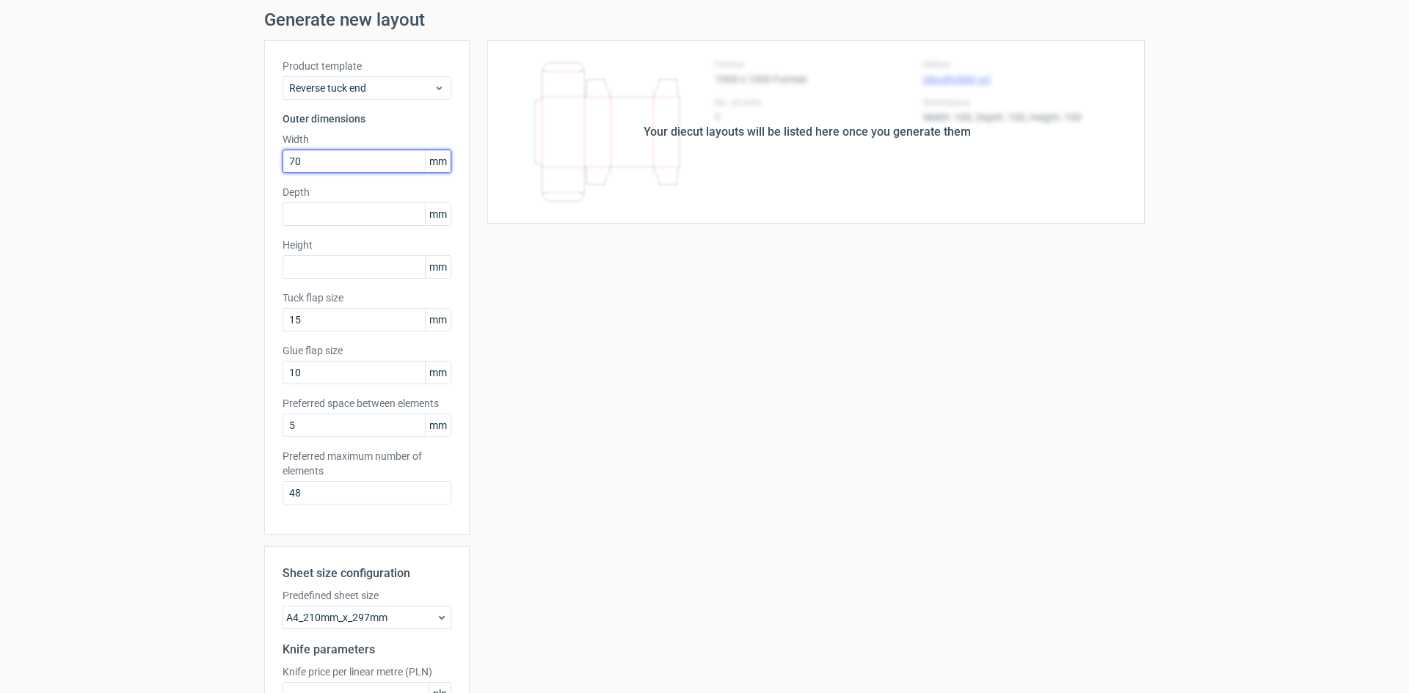
scroll to position [73, 0]
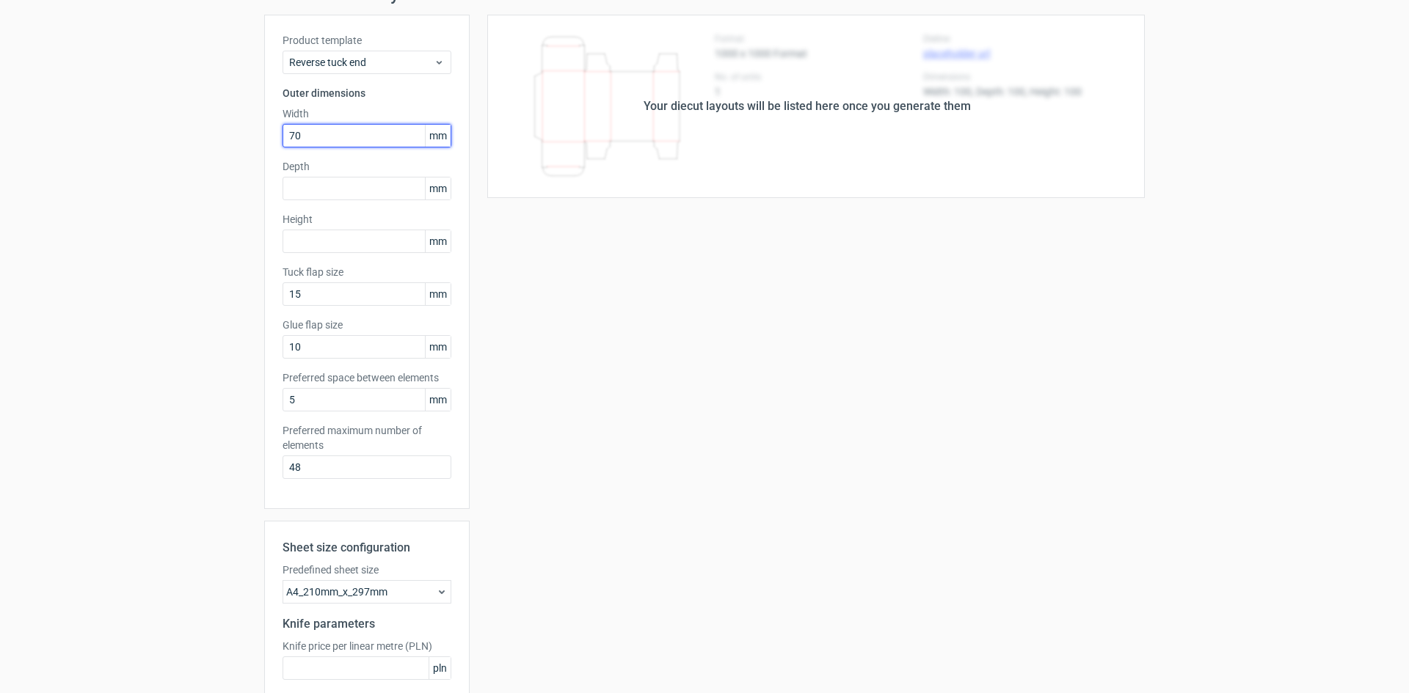
type input "70"
click at [335, 155] on div "Product template Reverse tuck end Outer dimensions Width 70 mm Depth mm Height …" at bounding box center [366, 262] width 205 height 495
click at [332, 175] on div "Depth mm" at bounding box center [366, 179] width 169 height 41
click at [329, 200] on input "text" at bounding box center [366, 188] width 169 height 23
type input "40"
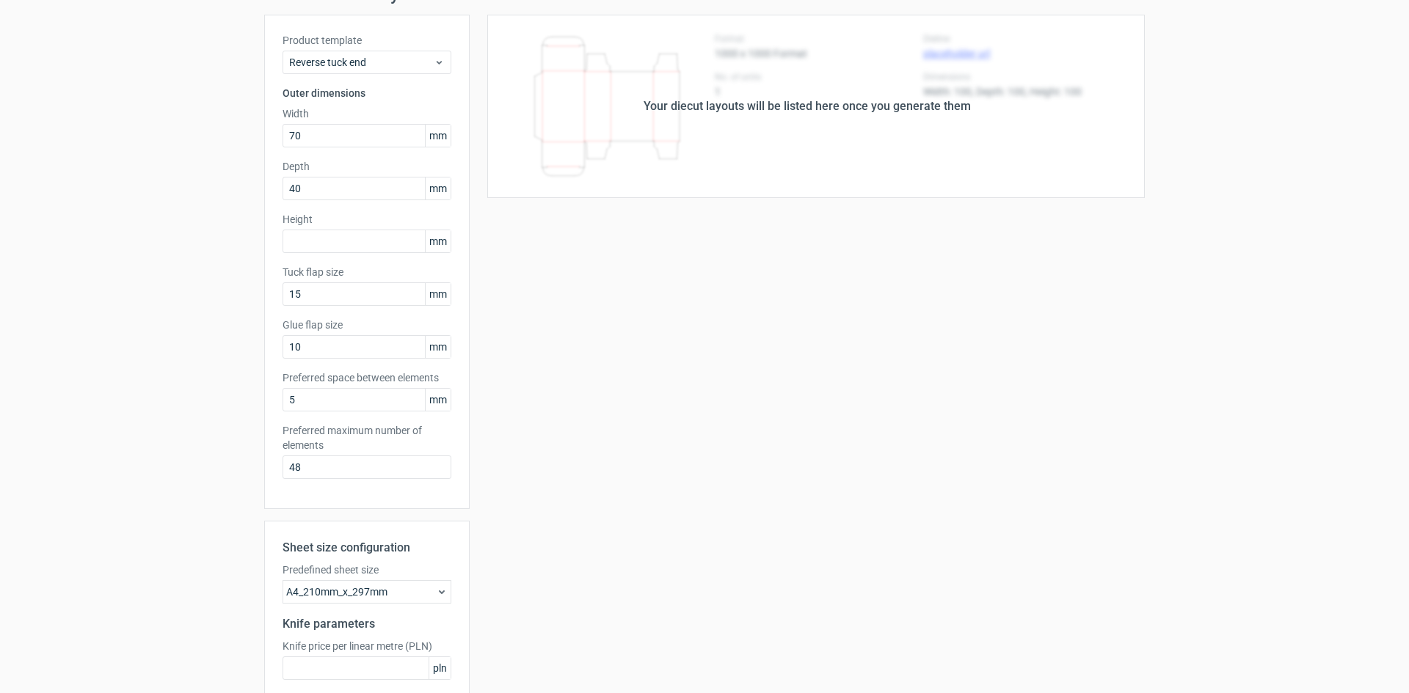
click at [328, 255] on div "Product template Reverse tuck end Outer dimensions Width 70 mm Depth 40 mm Heig…" at bounding box center [366, 262] width 205 height 495
click at [318, 240] on input "text" at bounding box center [366, 241] width 169 height 23
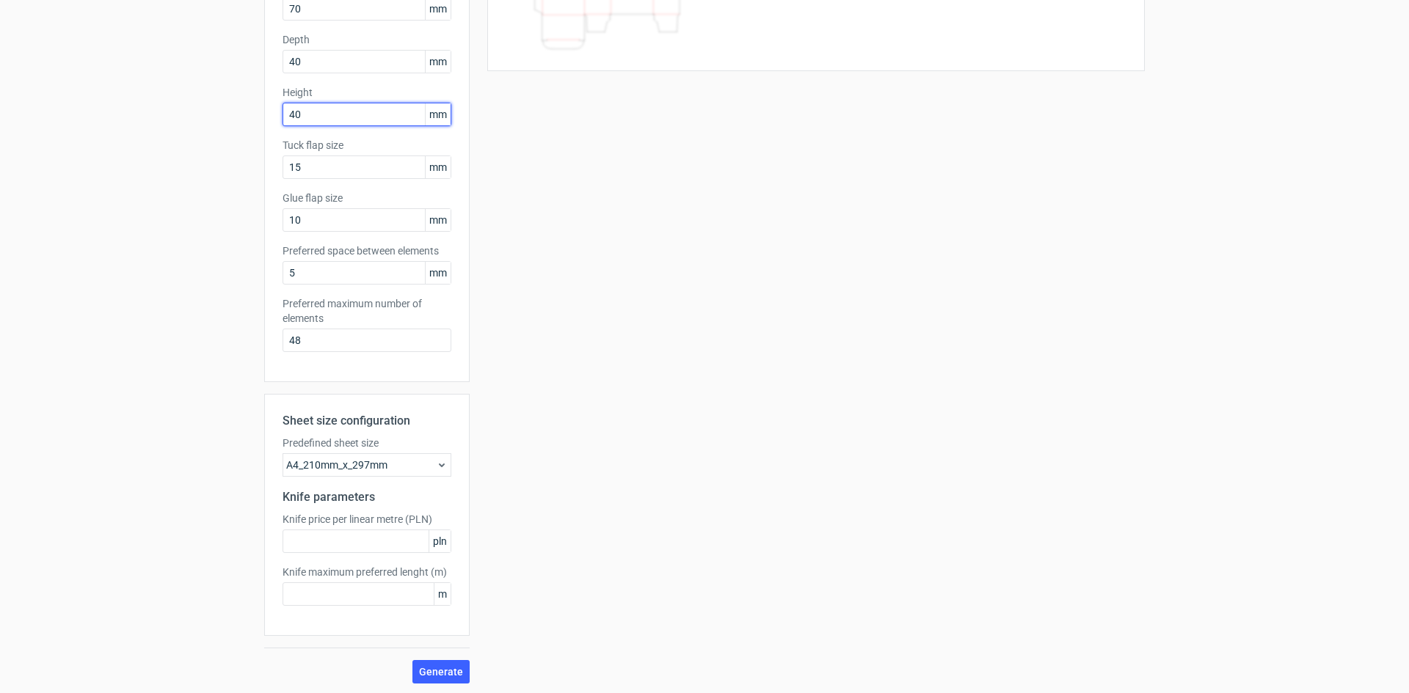
scroll to position [203, 0]
type input "40"
click at [451, 666] on span "Generate" at bounding box center [441, 670] width 44 height 10
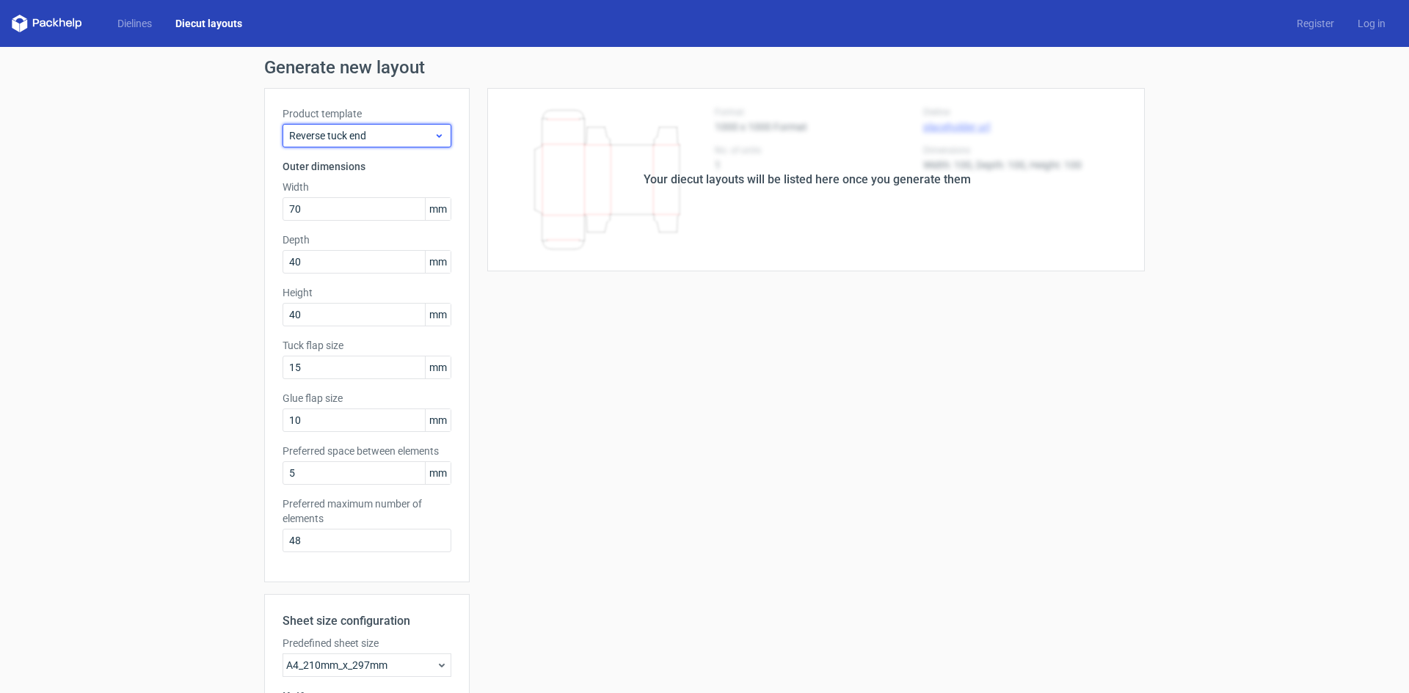
click at [340, 138] on span "Reverse tuck end" at bounding box center [361, 135] width 145 height 15
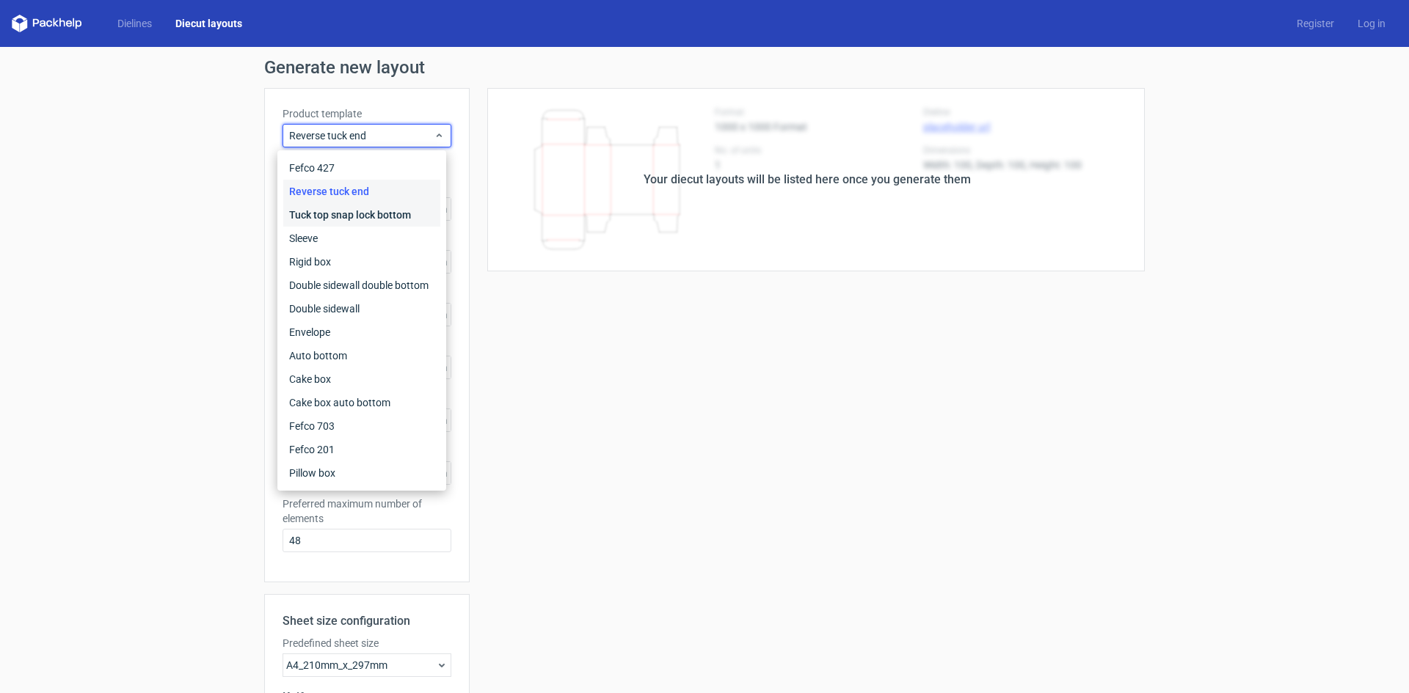
click at [356, 219] on div "Tuck top snap lock bottom" at bounding box center [361, 214] width 157 height 23
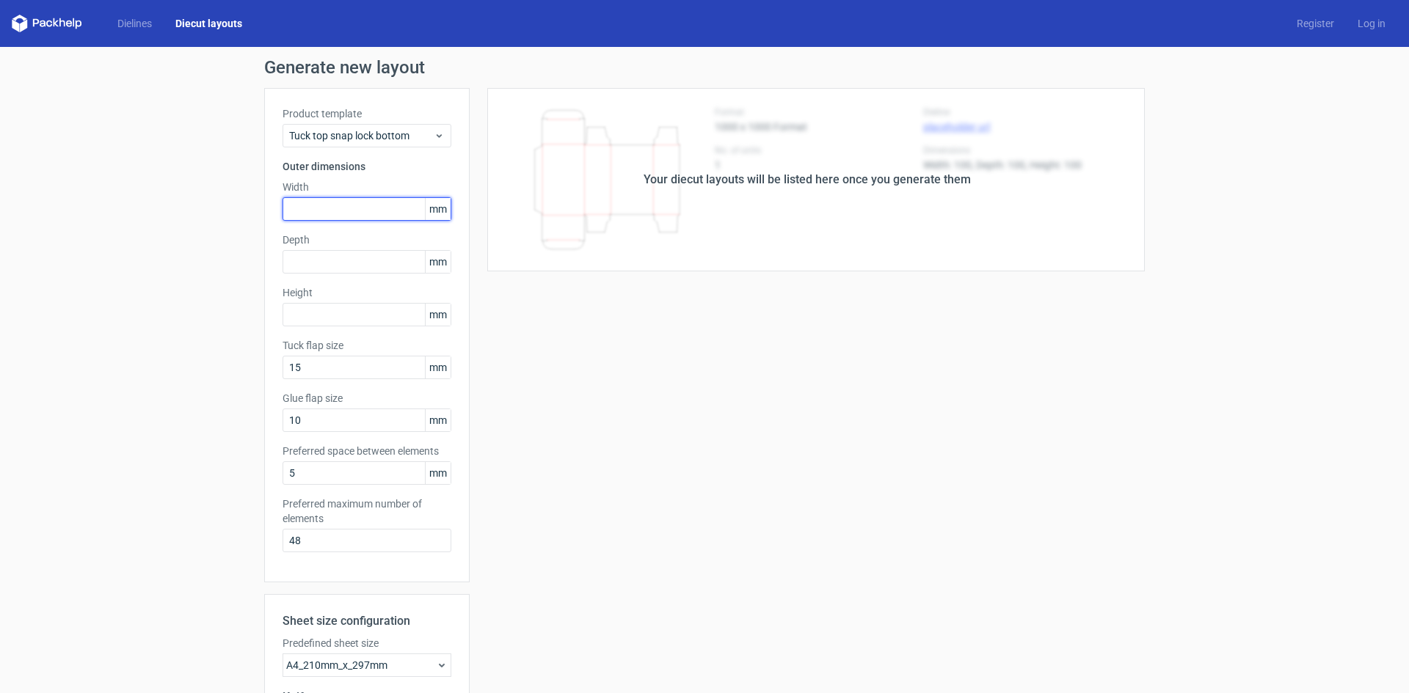
click at [356, 219] on input "text" at bounding box center [366, 208] width 169 height 23
type input "70"
click at [365, 242] on label "Depth" at bounding box center [366, 240] width 169 height 15
click at [364, 272] on input "text" at bounding box center [366, 261] width 169 height 23
type input "40"
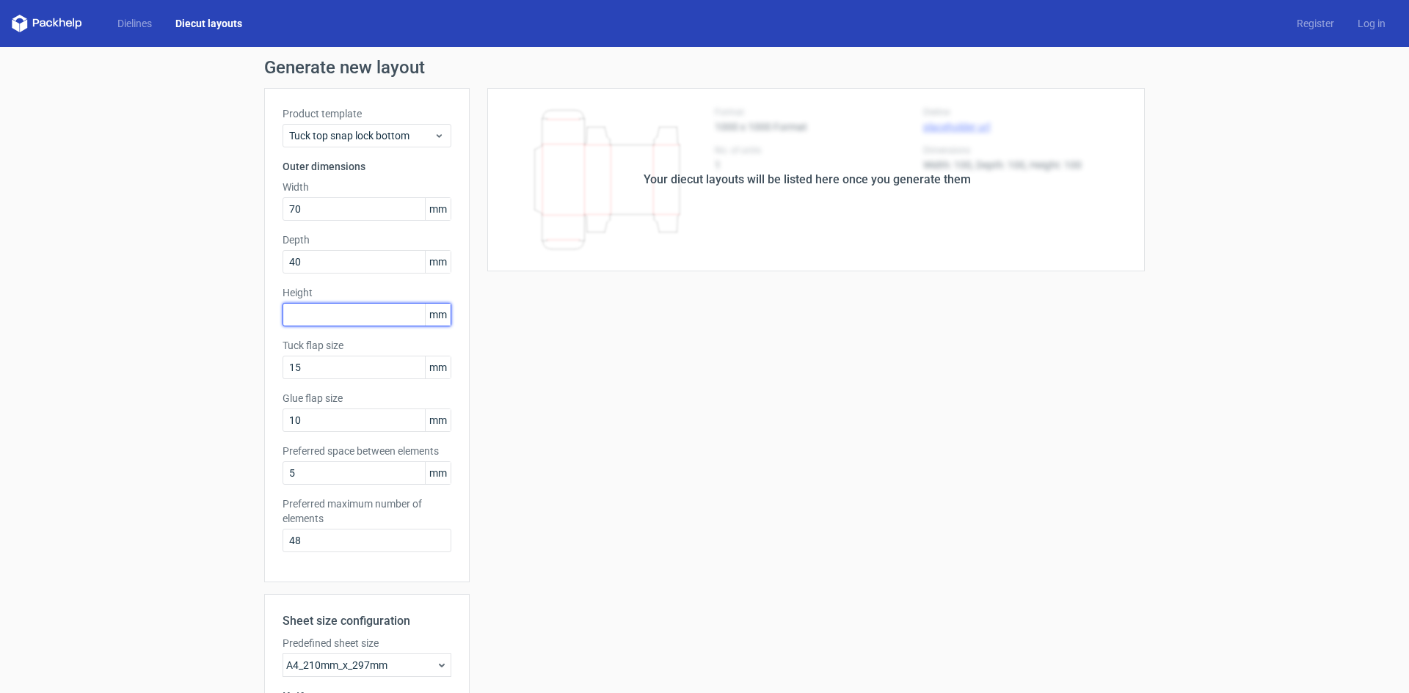
click at [376, 311] on input "text" at bounding box center [366, 314] width 169 height 23
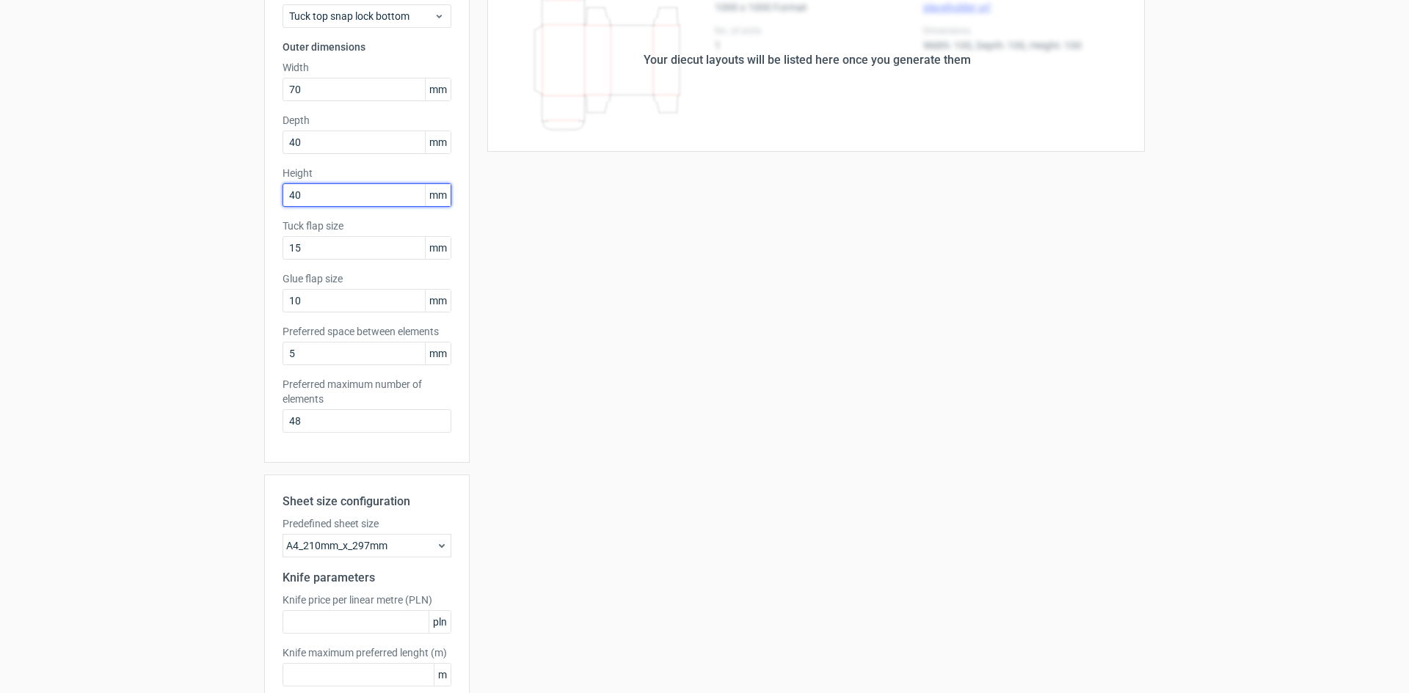
scroll to position [203, 0]
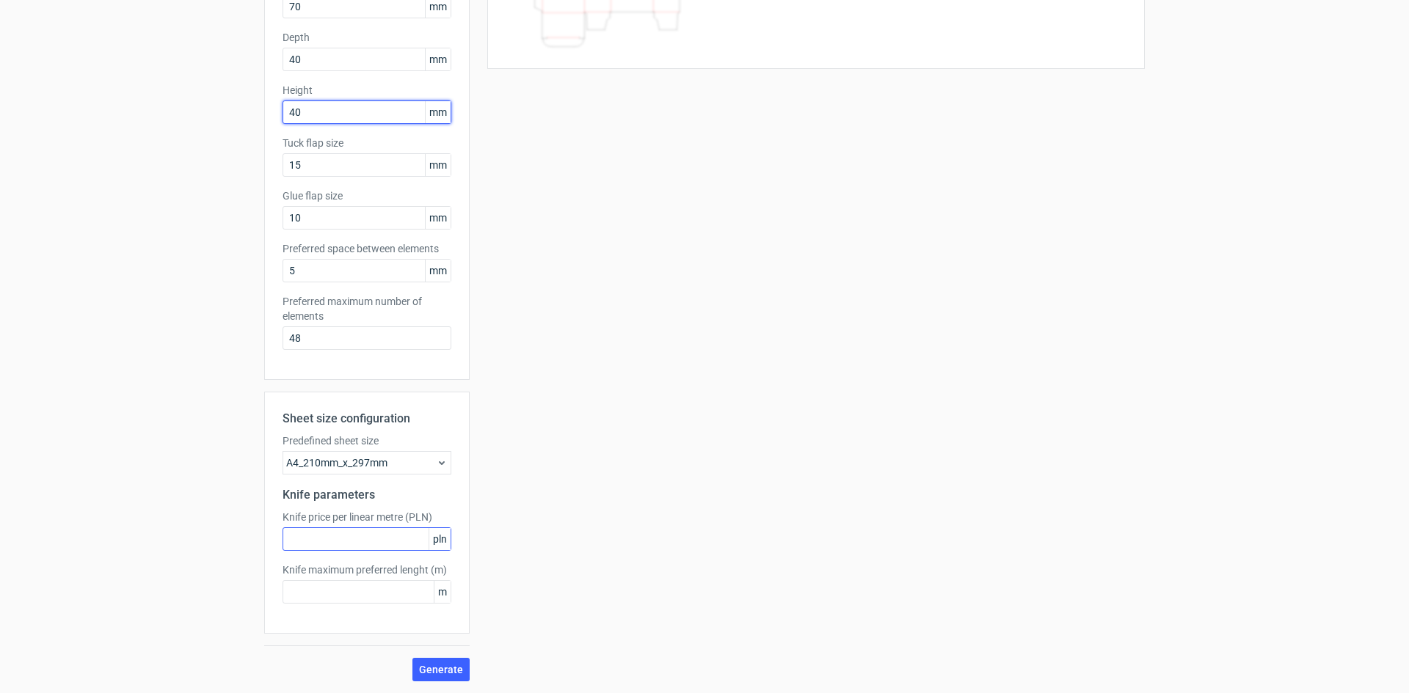
type input "40"
click at [360, 530] on input "text" at bounding box center [366, 539] width 169 height 23
click at [437, 673] on span "Generate" at bounding box center [441, 670] width 44 height 10
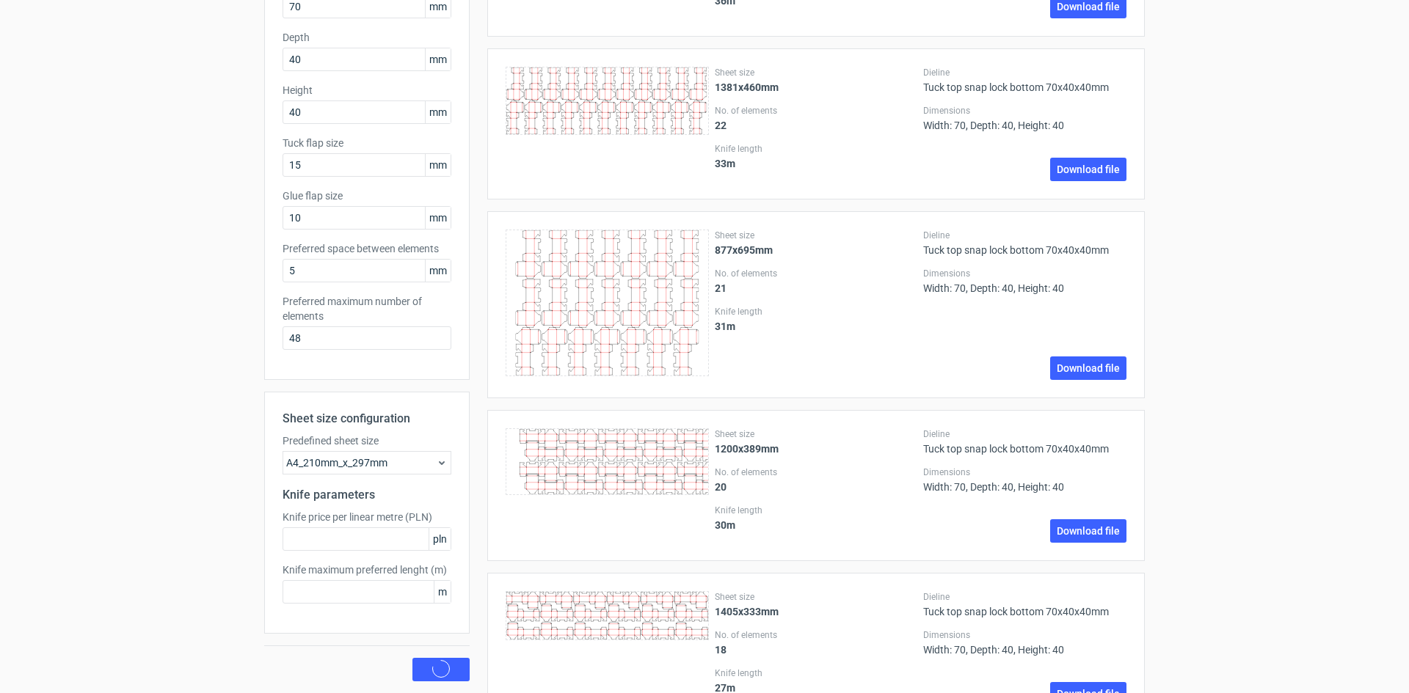
scroll to position [0, 0]
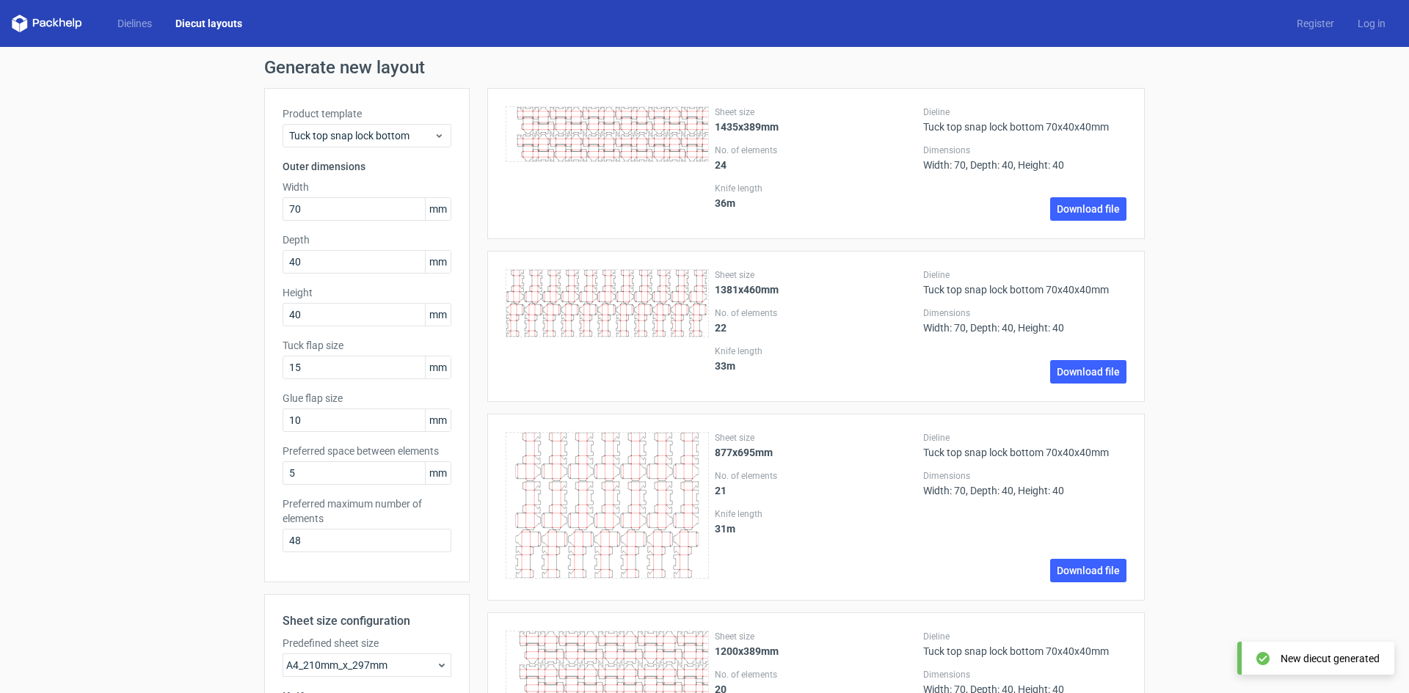
click at [666, 159] on icon at bounding box center [607, 134] width 203 height 56
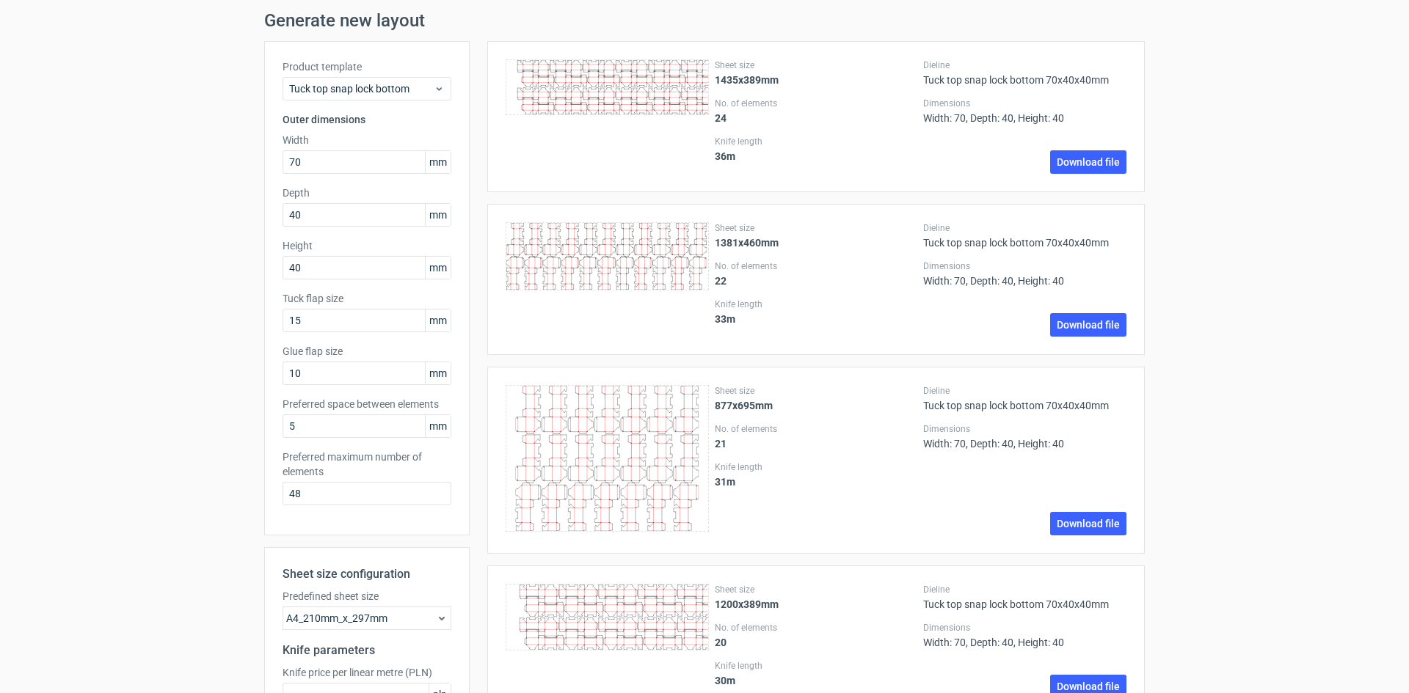
scroll to position [147, 0]
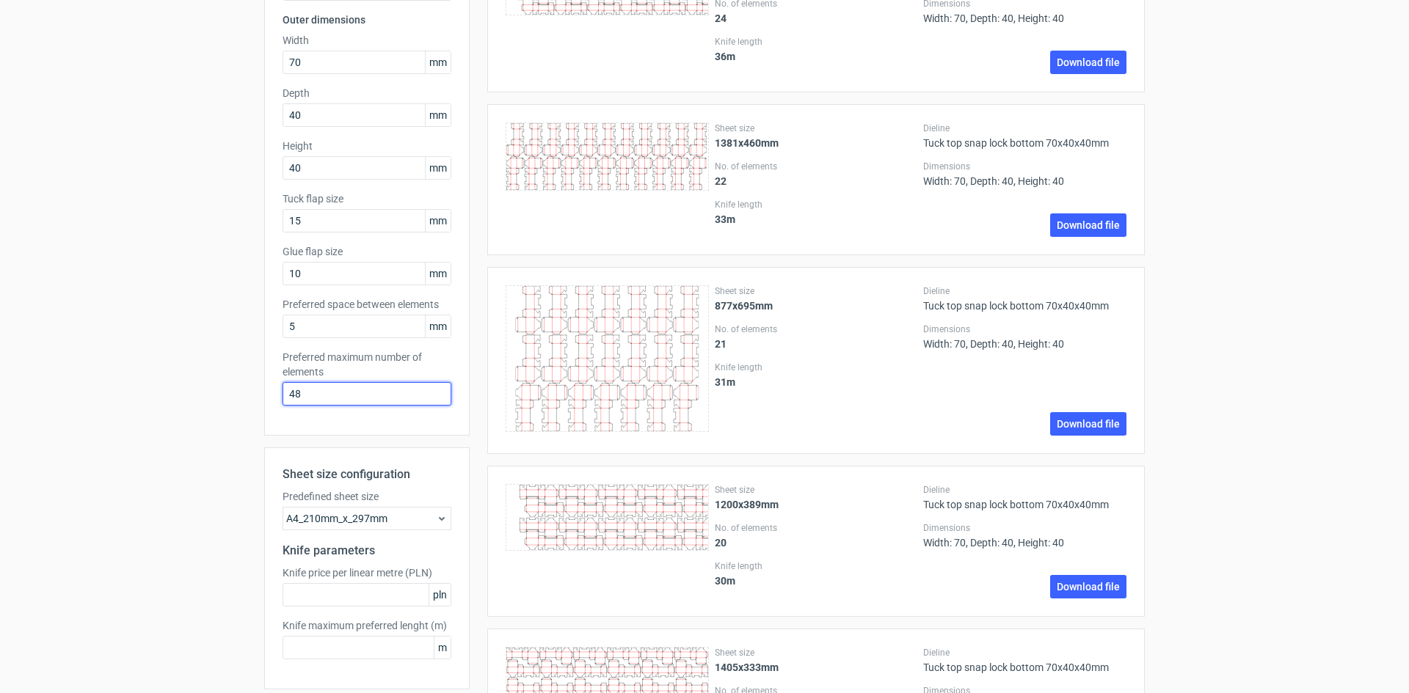
drag, startPoint x: 334, startPoint y: 397, endPoint x: 265, endPoint y: 398, distance: 69.0
click at [265, 398] on div "Product template Tuck top snap lock bottom Outer dimensions Width 70 mm Depth 4…" at bounding box center [366, 188] width 205 height 495
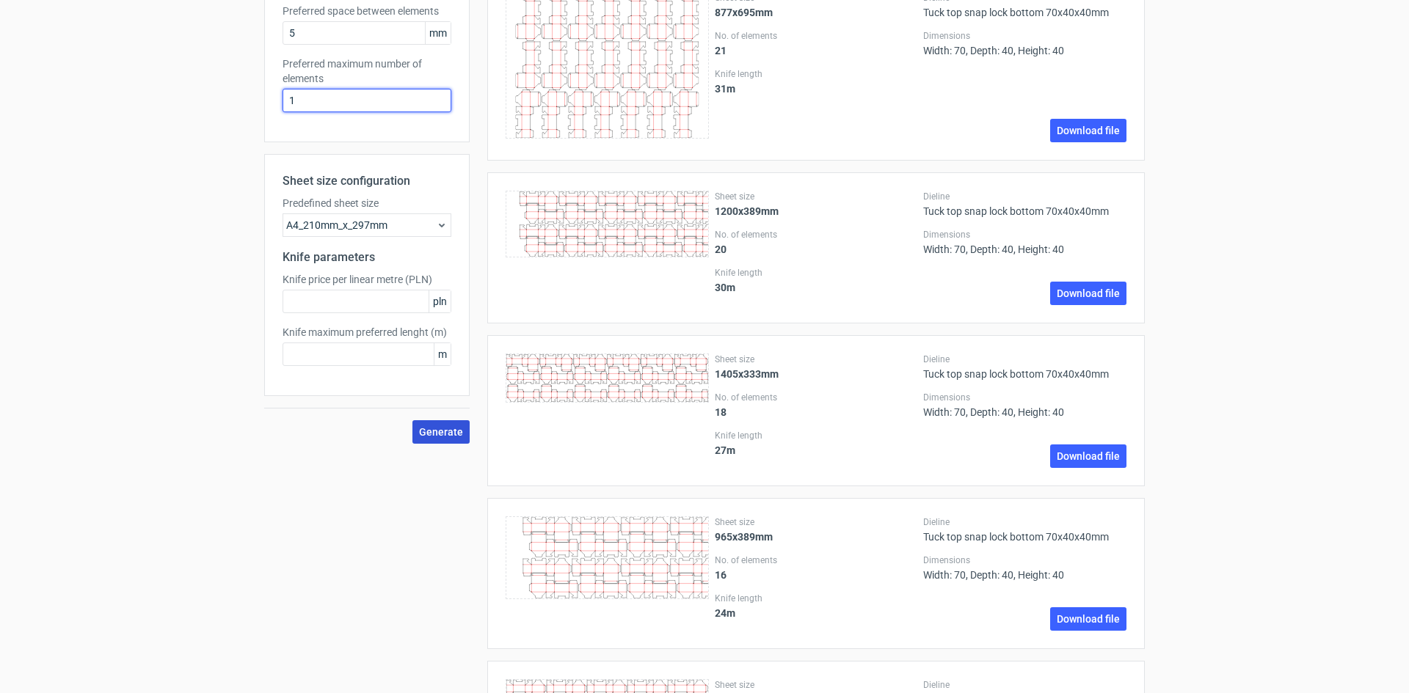
type input "1"
click at [422, 439] on button "Generate" at bounding box center [440, 431] width 57 height 23
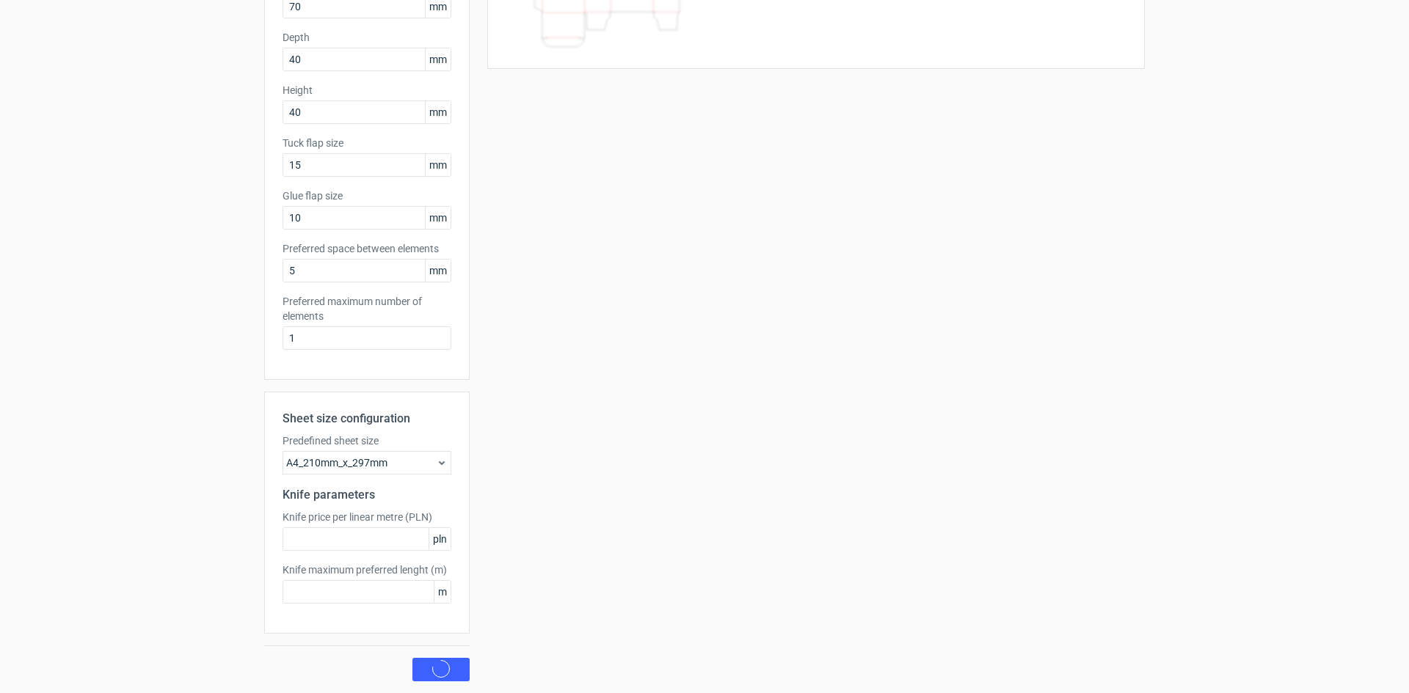
scroll to position [0, 0]
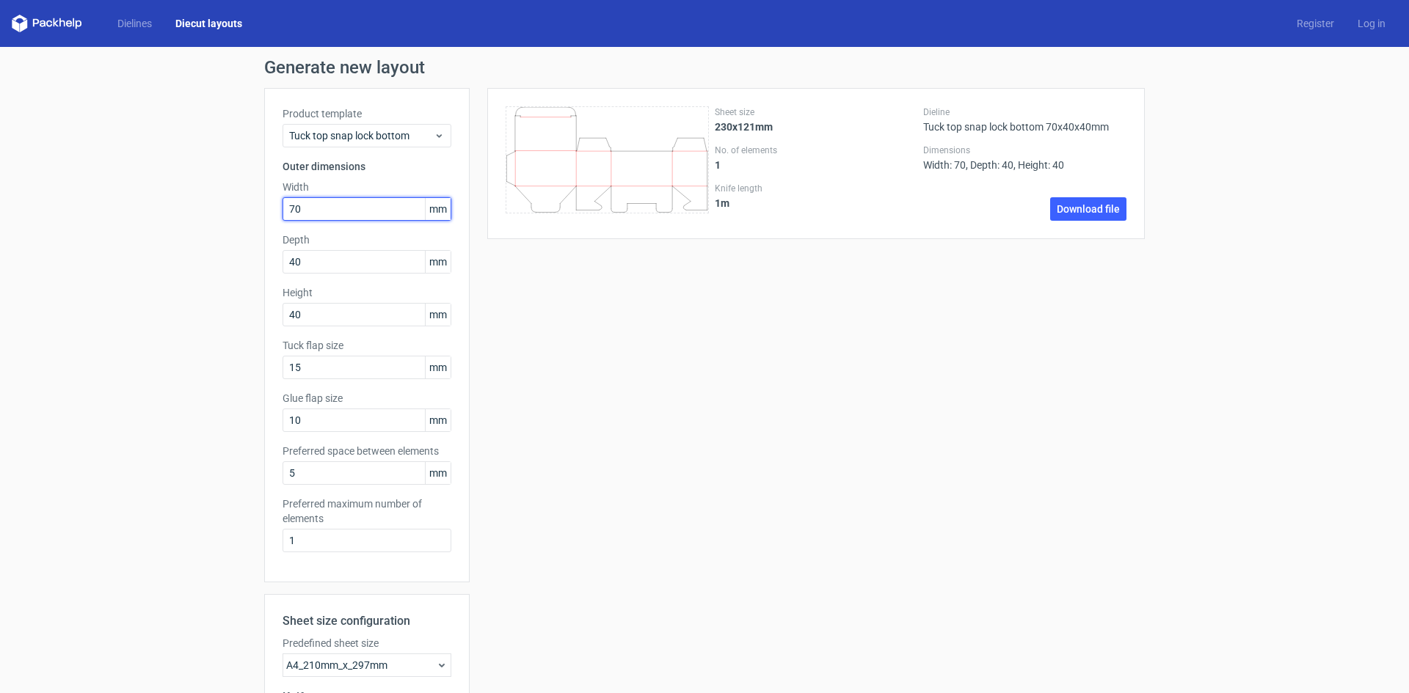
drag, startPoint x: 305, startPoint y: 211, endPoint x: 296, endPoint y: 209, distance: 8.9
click at [296, 209] on input "70" at bounding box center [366, 208] width 169 height 23
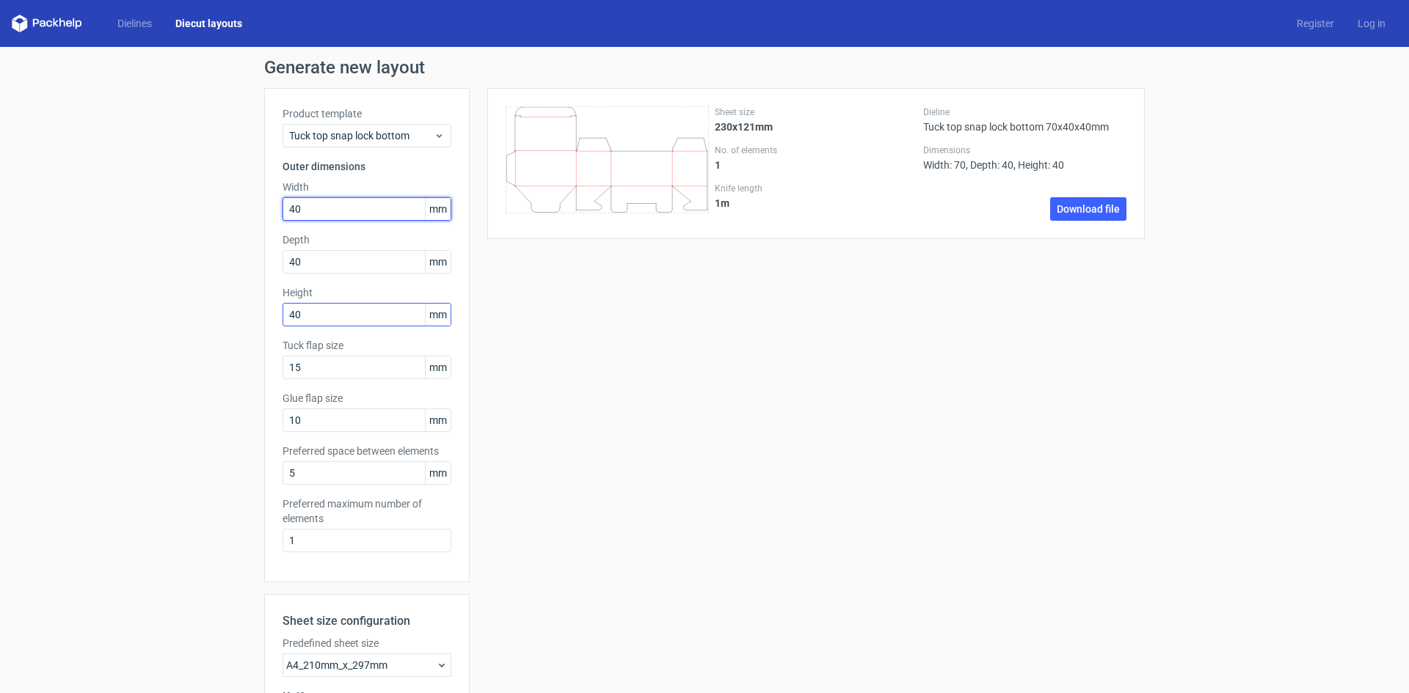
type input "40"
drag, startPoint x: 311, startPoint y: 314, endPoint x: 277, endPoint y: 318, distance: 34.7
click at [282, 318] on input "40" at bounding box center [366, 314] width 169 height 23
type input "70"
click at [307, 264] on input "40" at bounding box center [366, 261] width 169 height 23
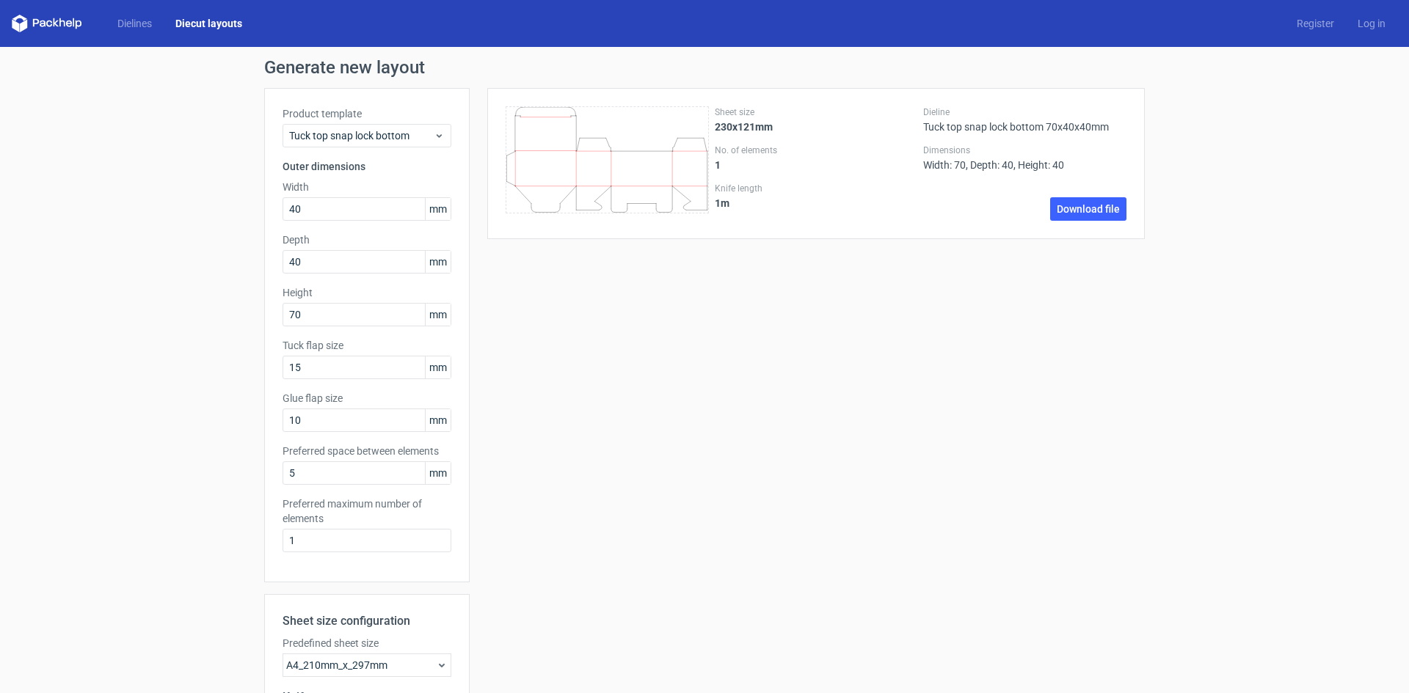
click at [320, 197] on div "Width 40 mm" at bounding box center [366, 200] width 169 height 41
click at [321, 203] on input "40" at bounding box center [366, 208] width 169 height 23
click at [342, 368] on input "15" at bounding box center [366, 367] width 169 height 23
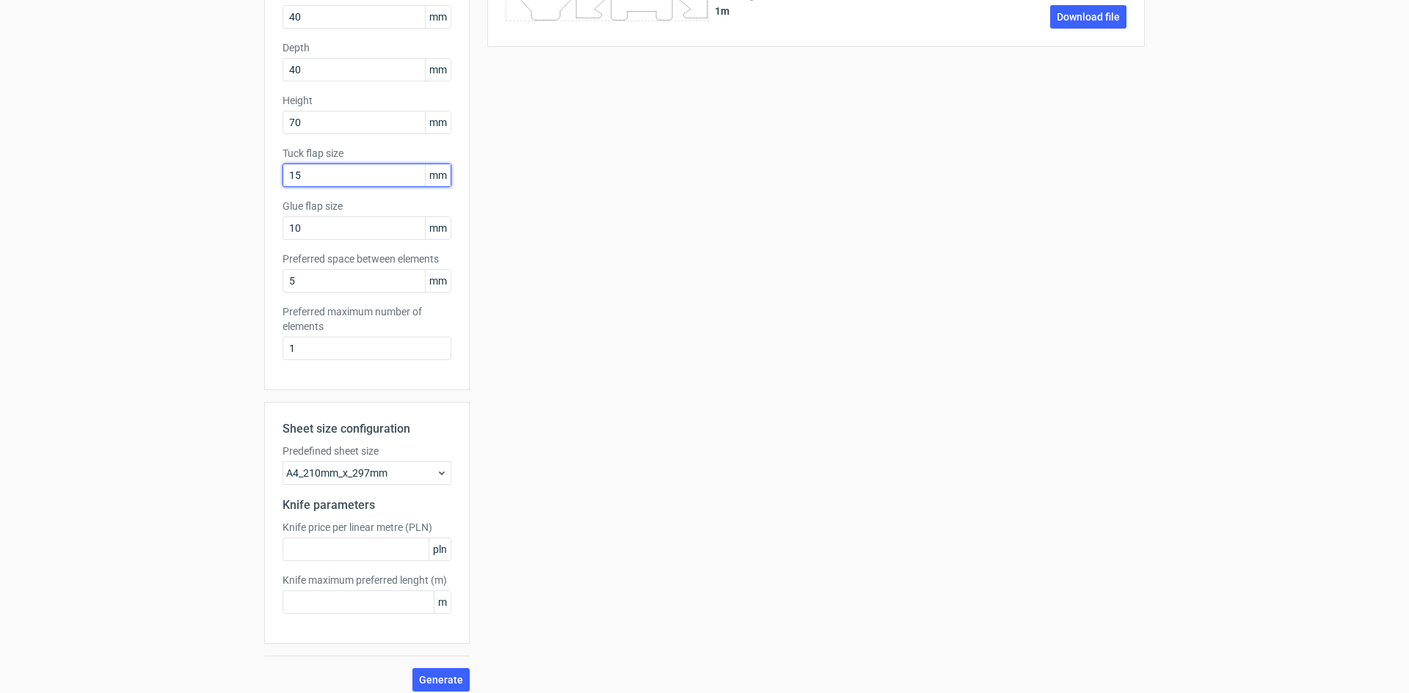
scroll to position [203, 0]
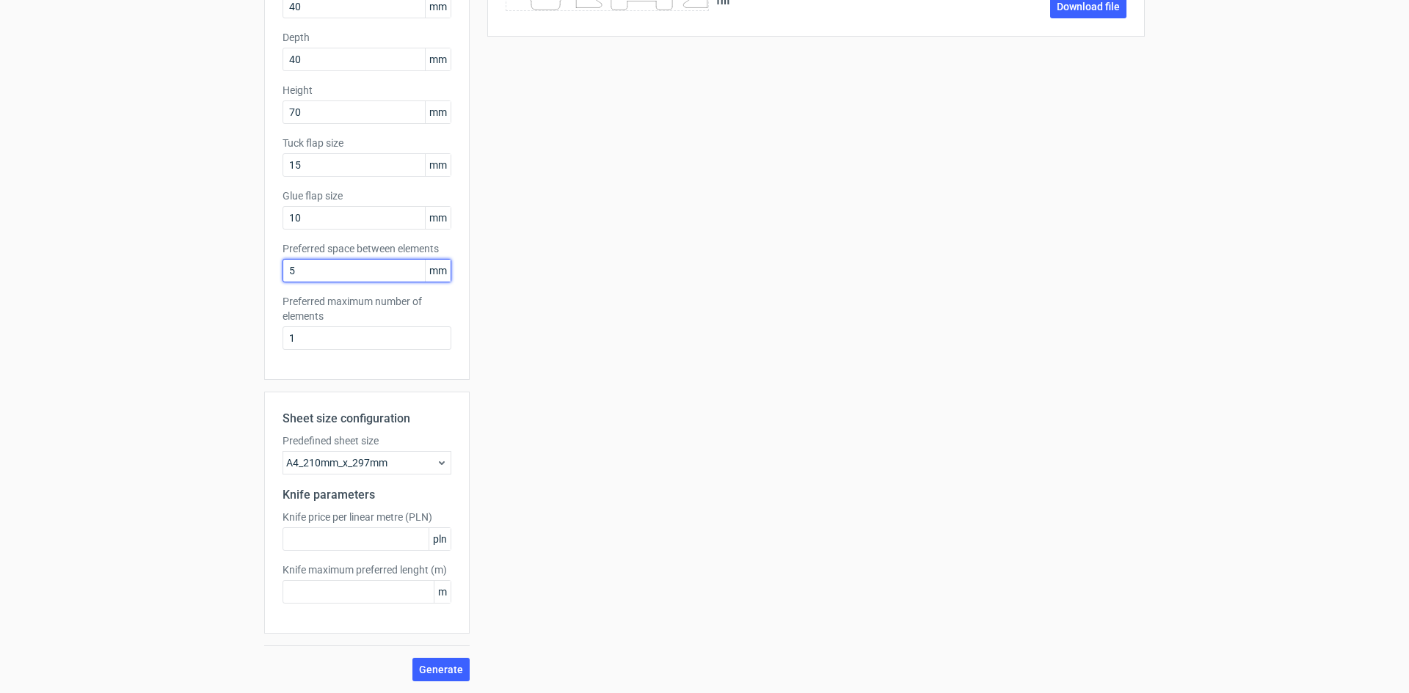
click at [305, 278] on input "5" at bounding box center [366, 270] width 169 height 23
click at [439, 662] on button "Generate" at bounding box center [440, 669] width 57 height 23
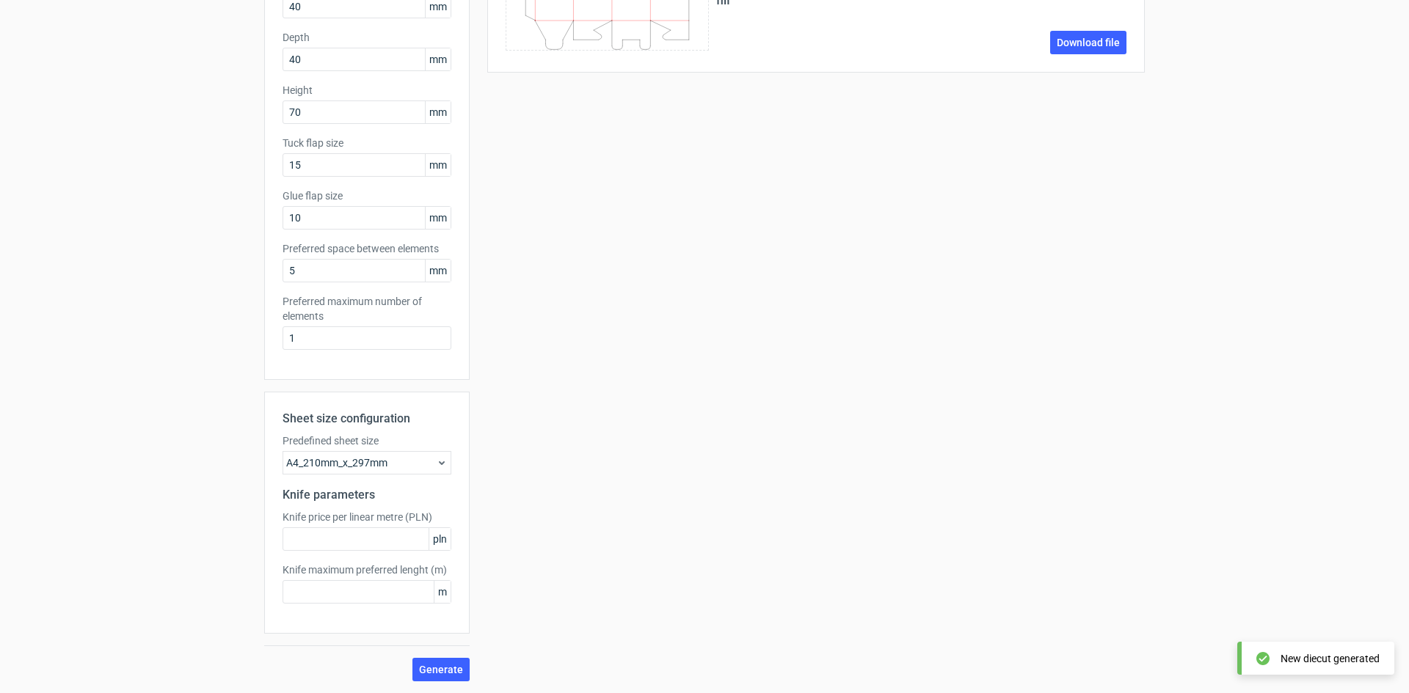
scroll to position [0, 0]
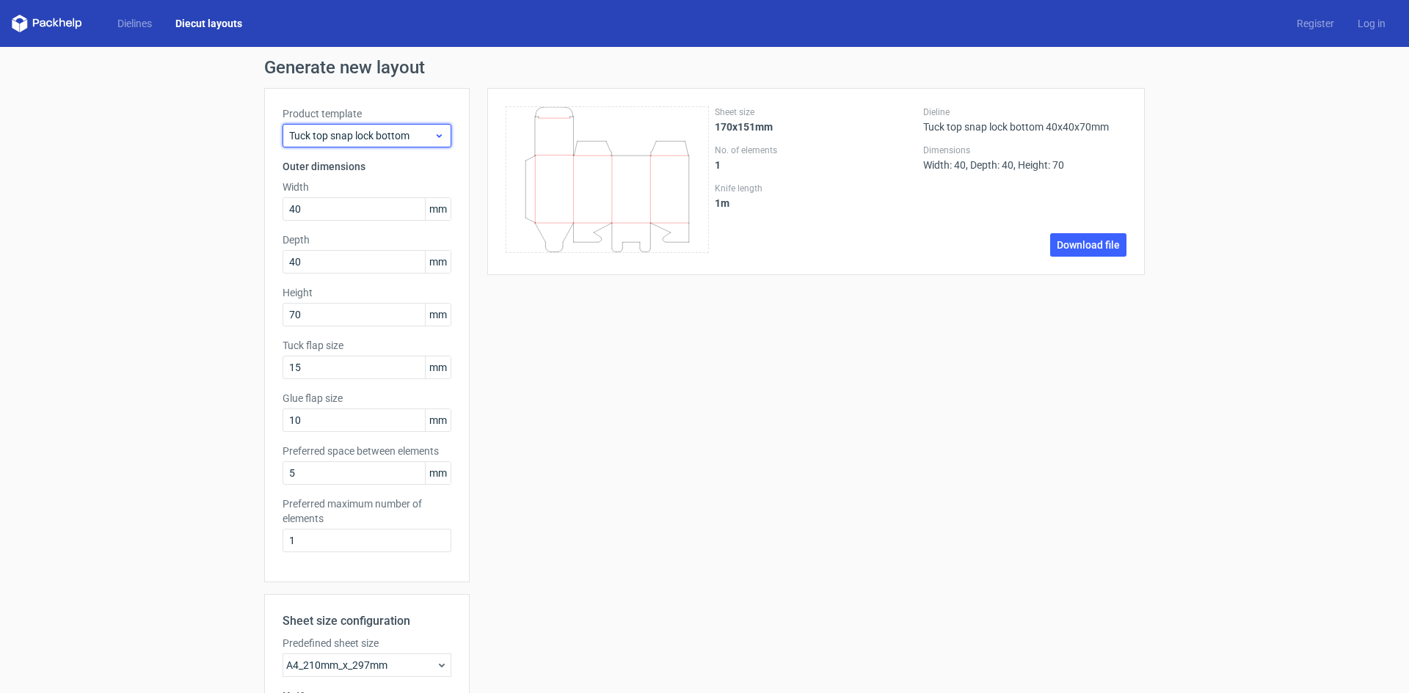
click at [349, 131] on span "Tuck top snap lock bottom" at bounding box center [361, 135] width 145 height 15
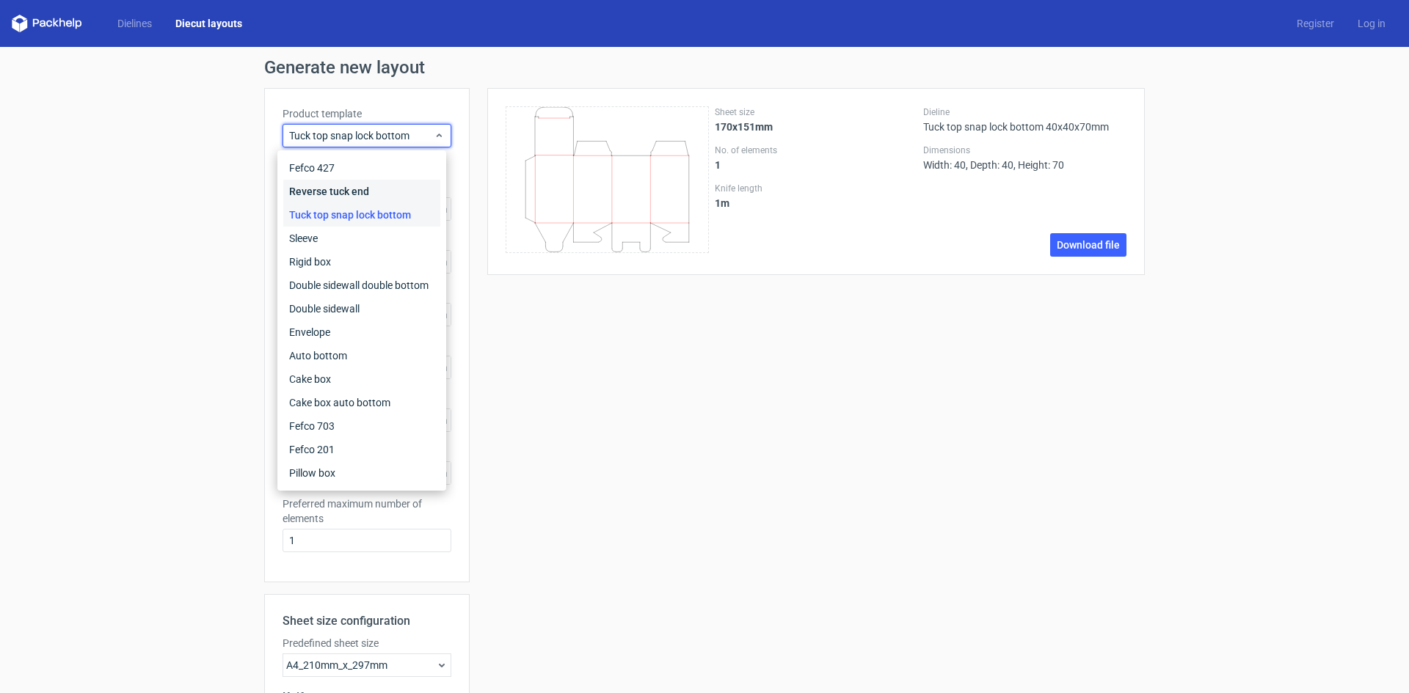
click at [348, 182] on div "Reverse tuck end" at bounding box center [361, 191] width 157 height 23
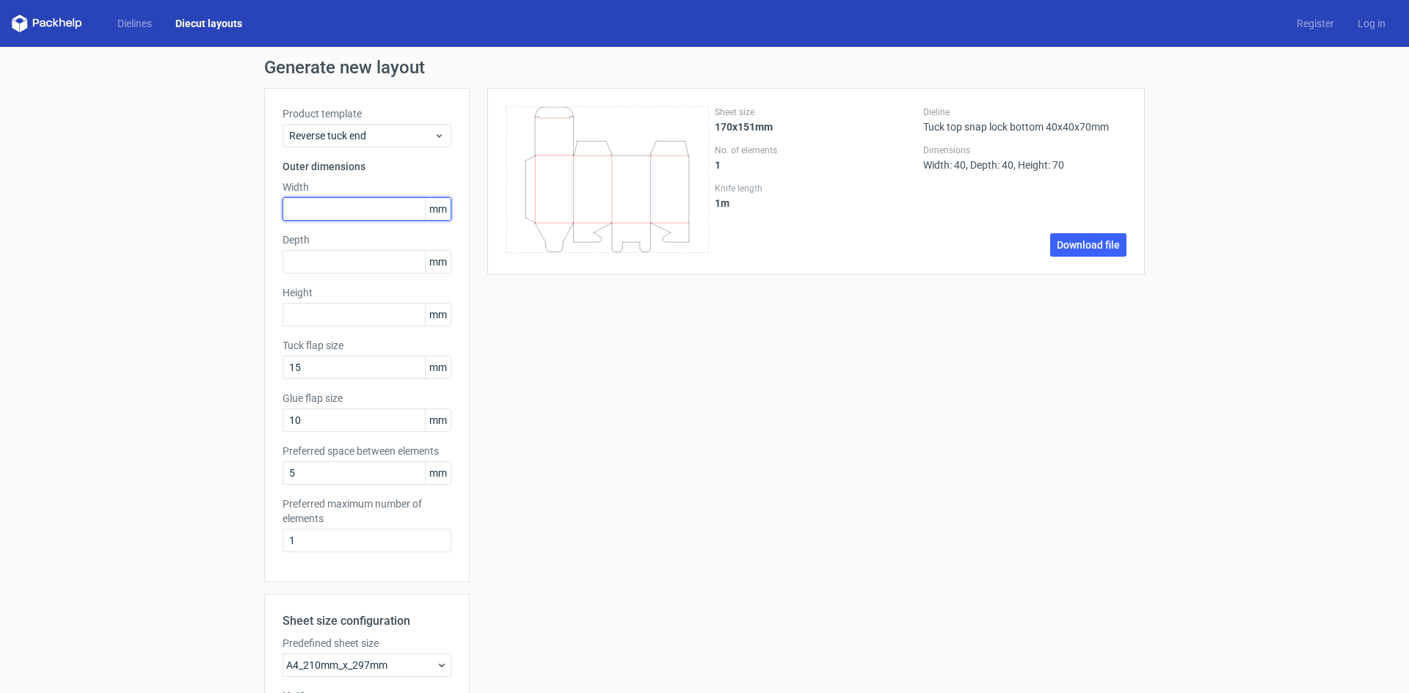
click at [346, 204] on input "text" at bounding box center [366, 208] width 169 height 23
click at [336, 324] on input "text" at bounding box center [366, 314] width 169 height 23
type input "70"
click at [321, 264] on input "text" at bounding box center [366, 261] width 169 height 23
type input "40"
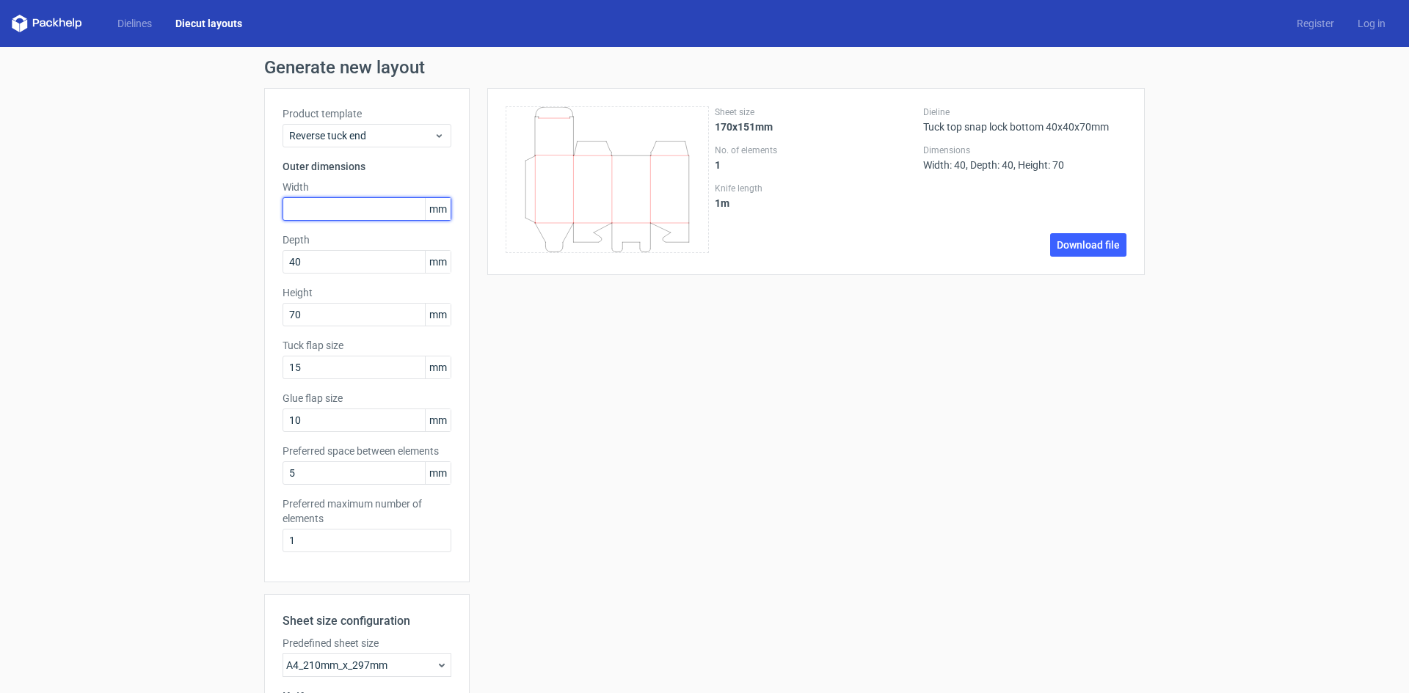
click at [318, 205] on input "text" at bounding box center [366, 208] width 169 height 23
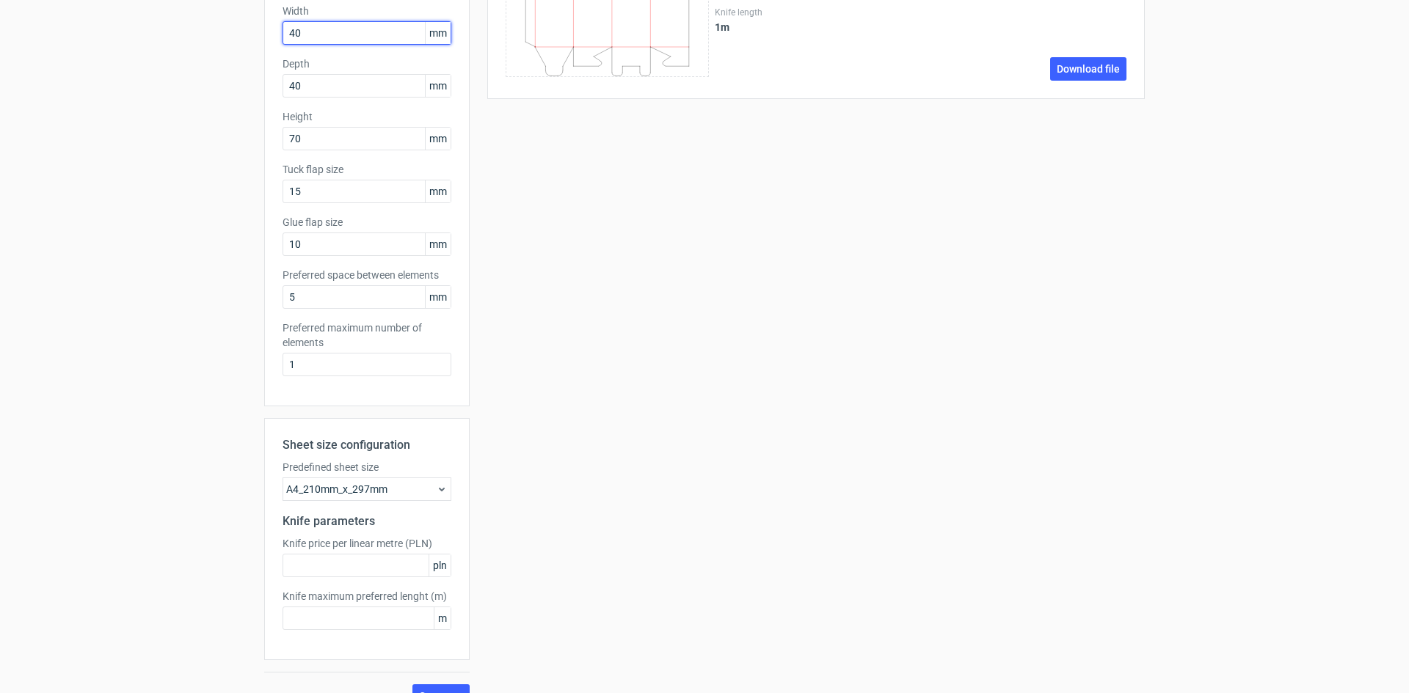
scroll to position [203, 0]
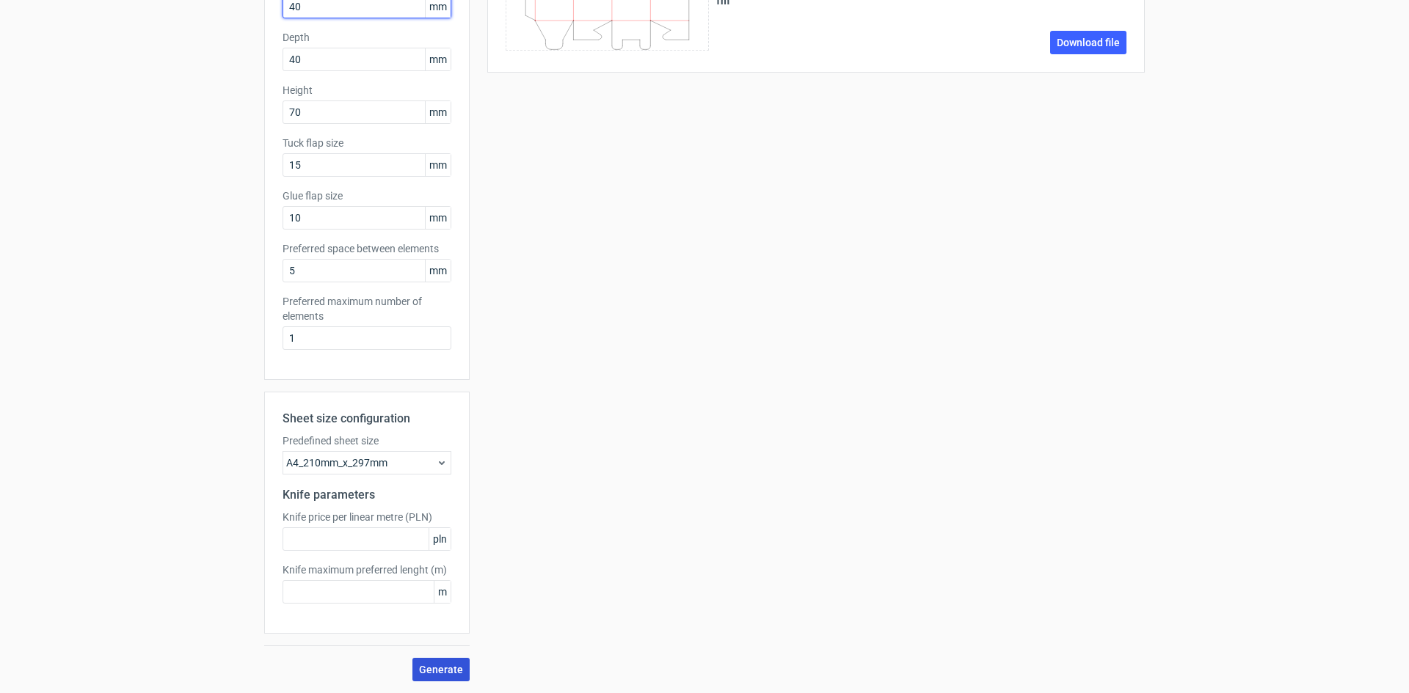
type input "40"
click at [434, 680] on button "Generate" at bounding box center [440, 669] width 57 height 23
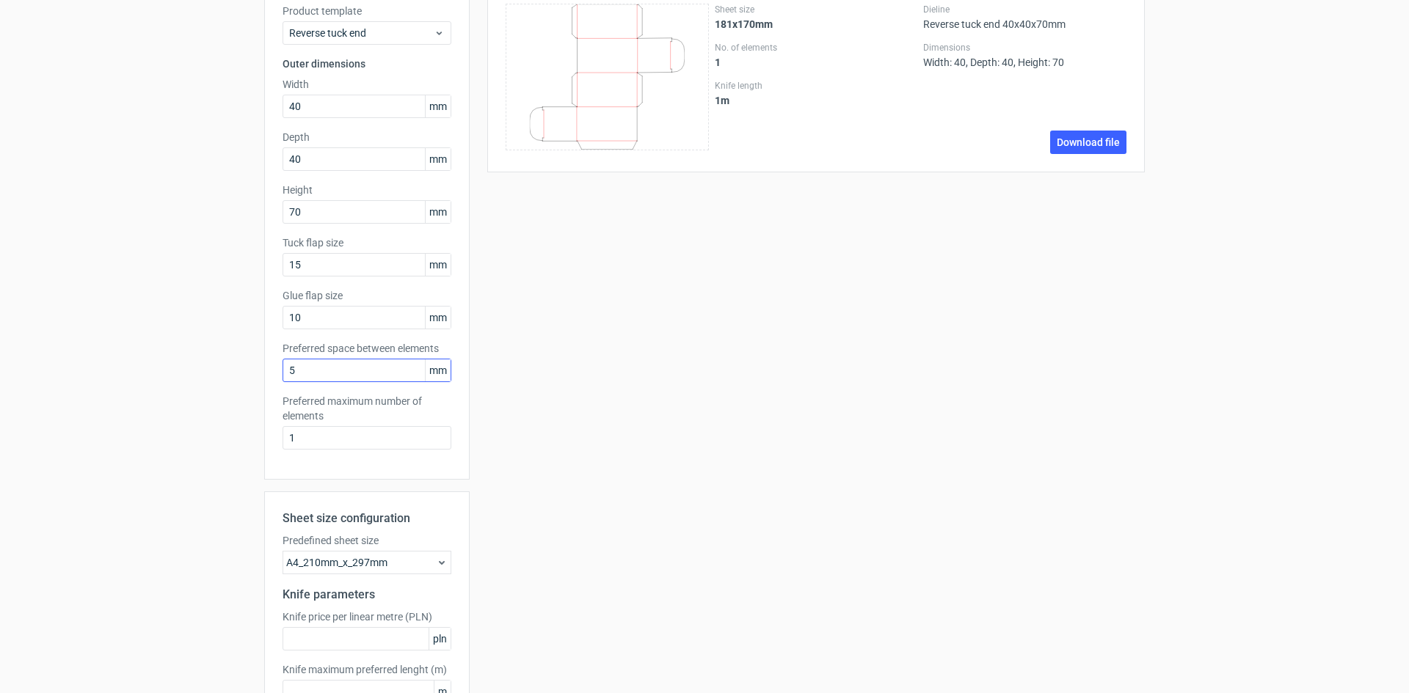
scroll to position [0, 0]
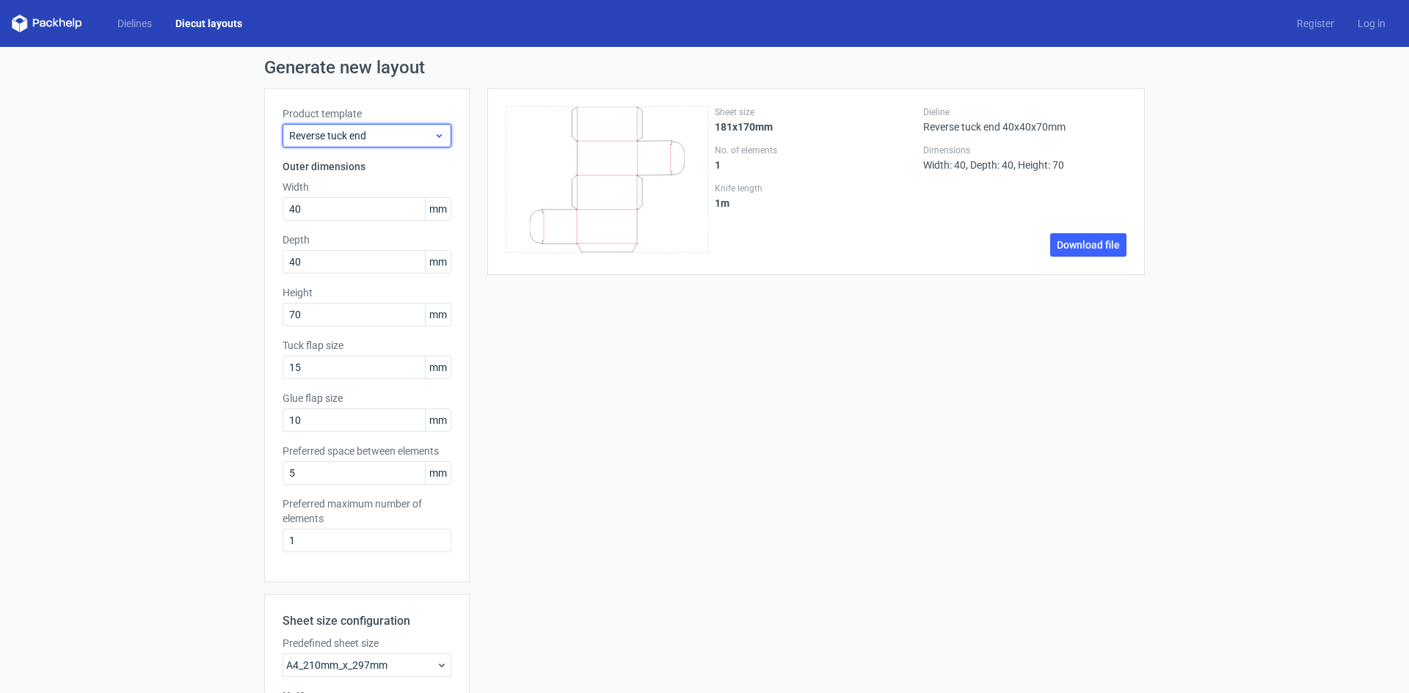
click at [422, 134] on span "Reverse tuck end" at bounding box center [361, 135] width 145 height 15
